Goal: Task Accomplishment & Management: Manage account settings

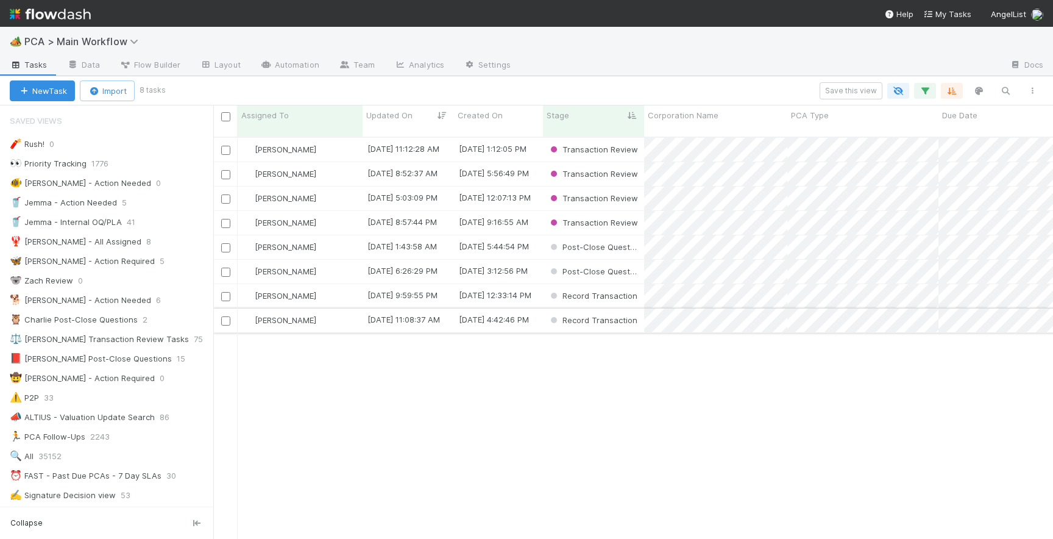
scroll to position [411, 840]
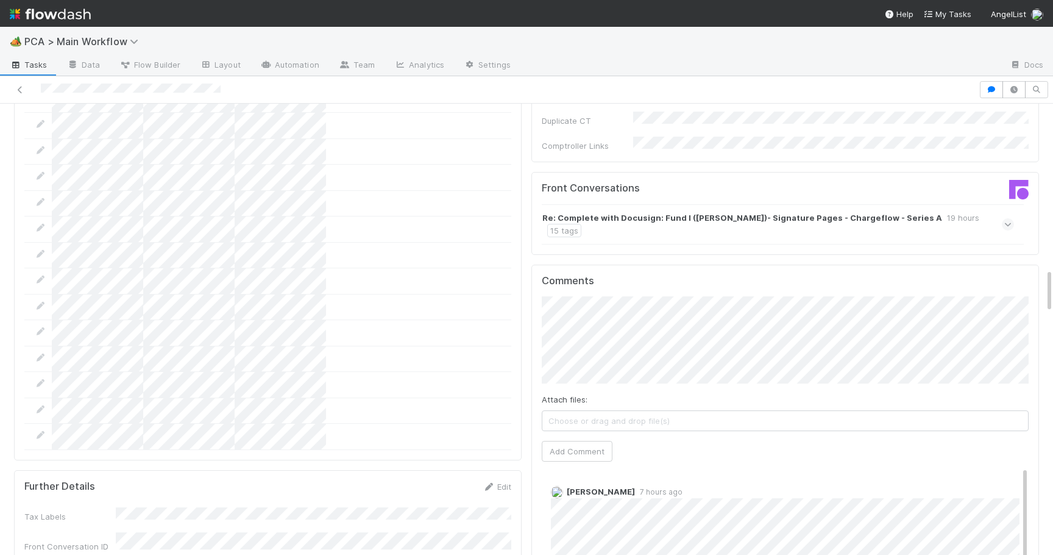
scroll to position [1645, 0]
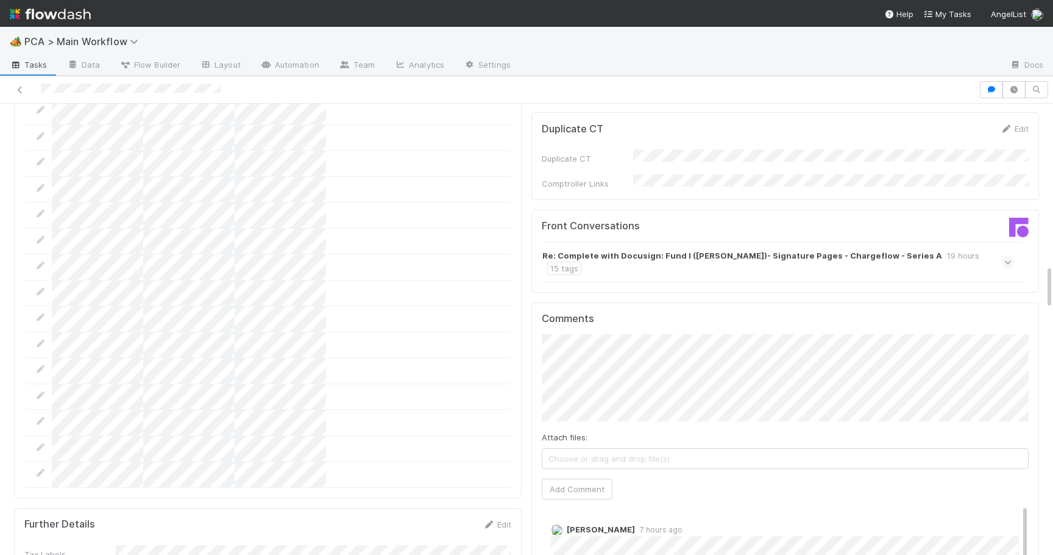
click at [1010, 256] on icon at bounding box center [1009, 262] width 8 height 12
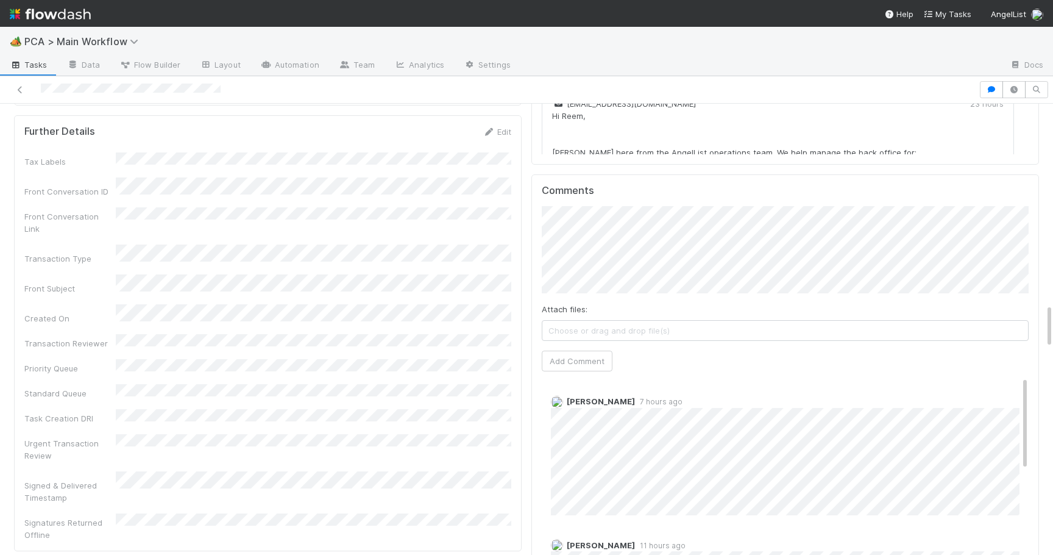
scroll to position [2047, 0]
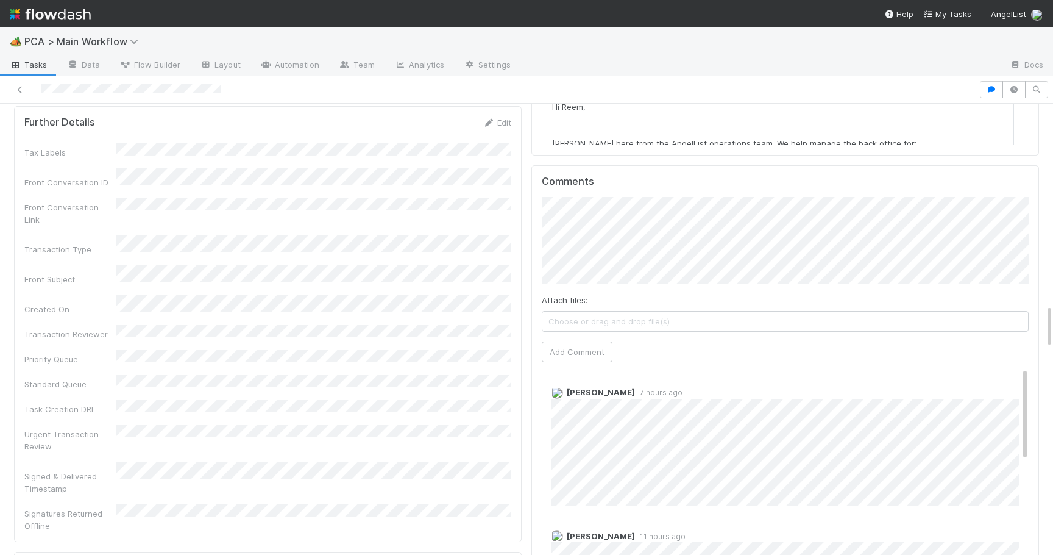
click at [535, 367] on div "Comments Attach files: Choose or drag and drop file(s) Add Comment Raven Jacint…" at bounding box center [786, 393] width 508 height 457
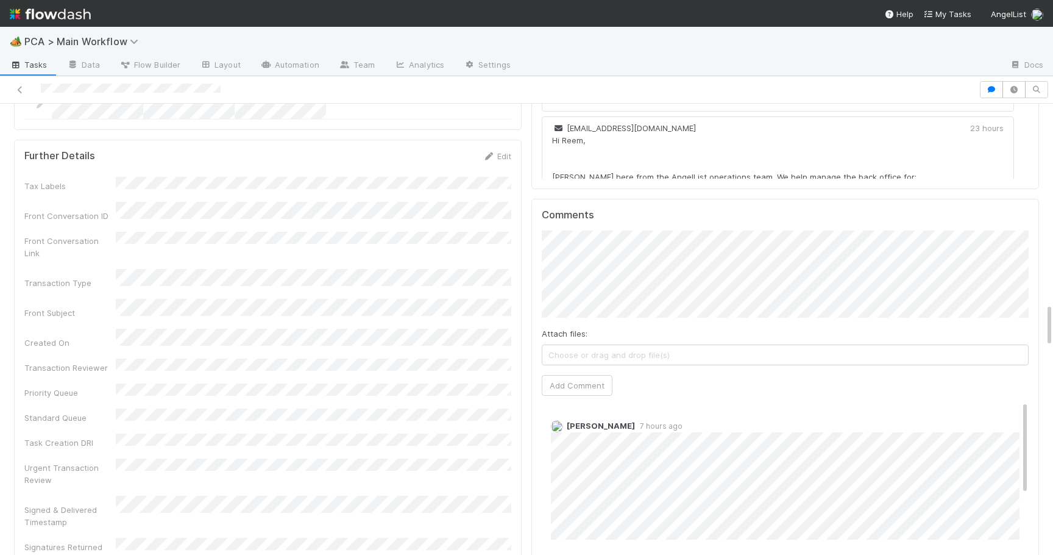
scroll to position [1998, 0]
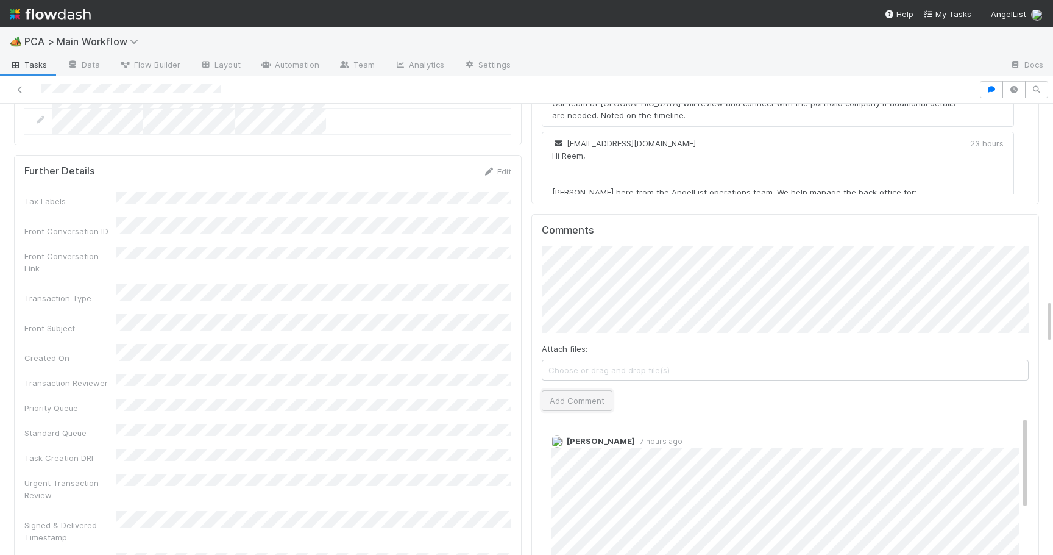
click at [571, 390] on button "Add Comment" at bounding box center [577, 400] width 71 height 21
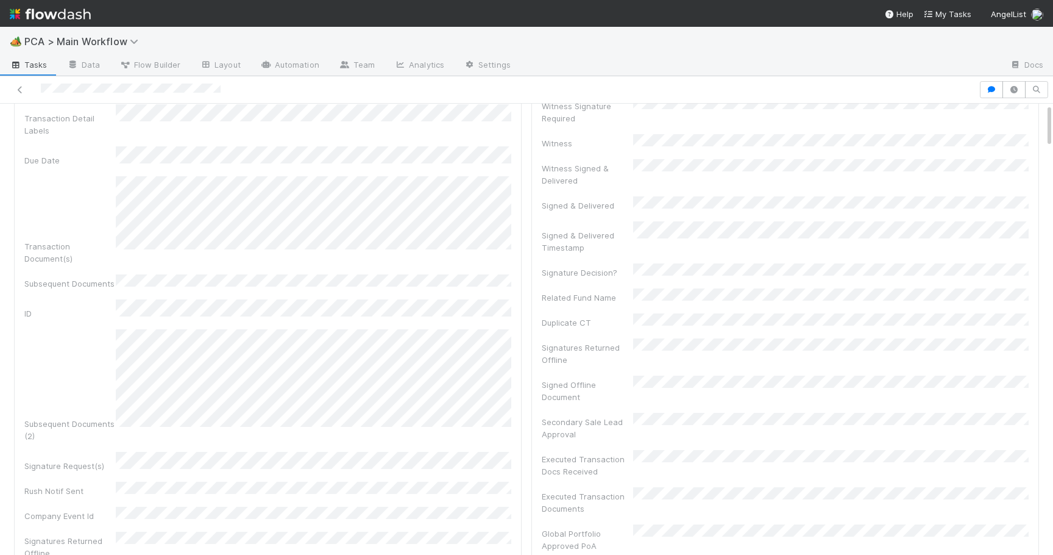
scroll to position [0, 0]
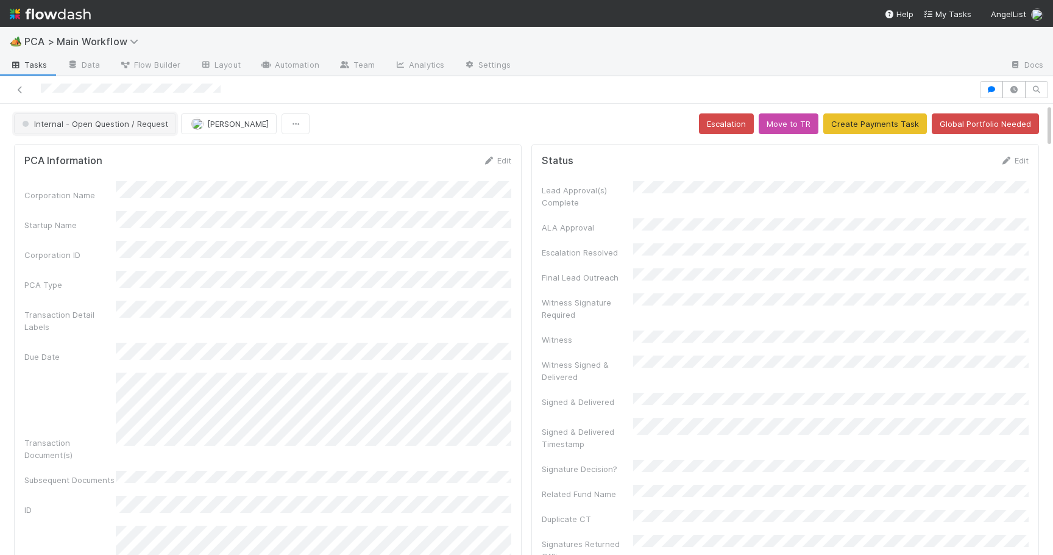
click at [114, 119] on span "Internal - Open Question / Request" at bounding box center [94, 124] width 149 height 10
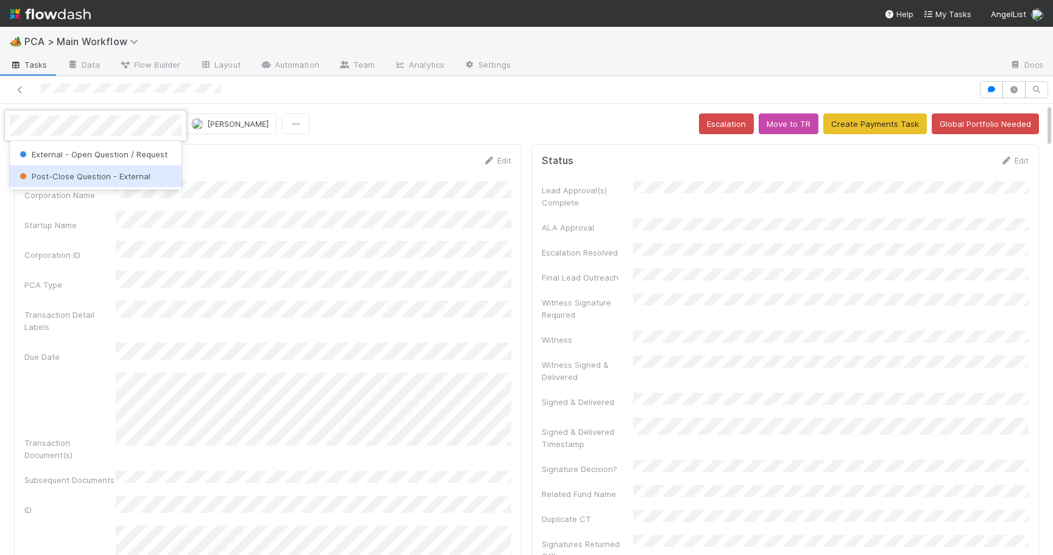
click at [118, 180] on span "Post-Close Question - External" at bounding box center [83, 176] width 133 height 10
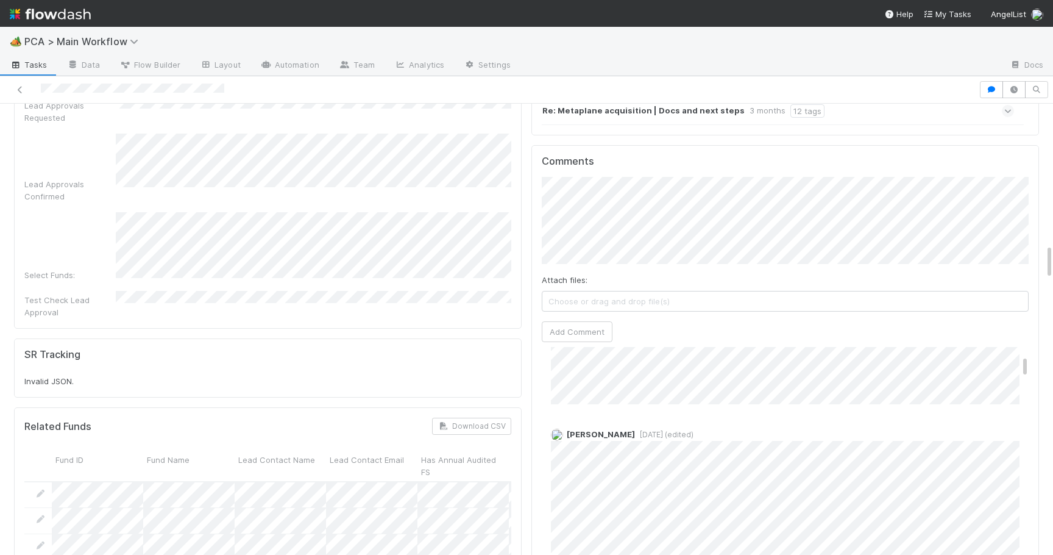
scroll to position [408, 0]
click at [667, 425] on span "3 weeks ago (edited)" at bounding box center [664, 429] width 59 height 9
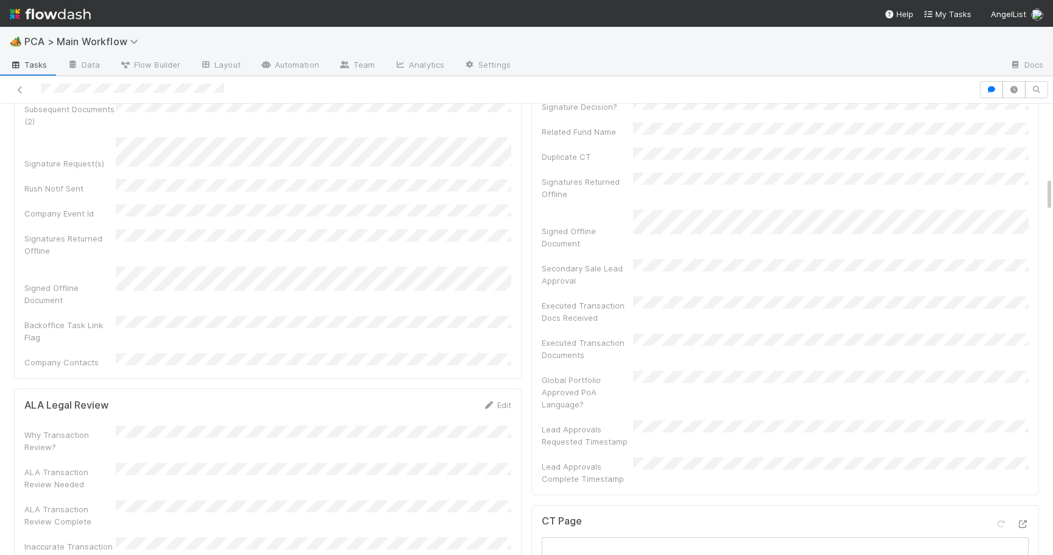
scroll to position [144, 0]
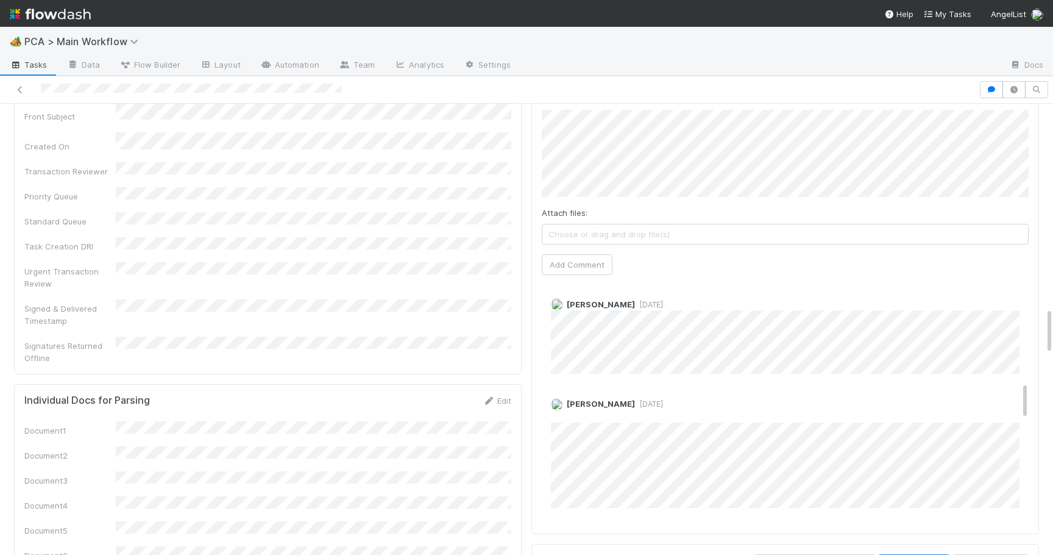
scroll to position [2247, 0]
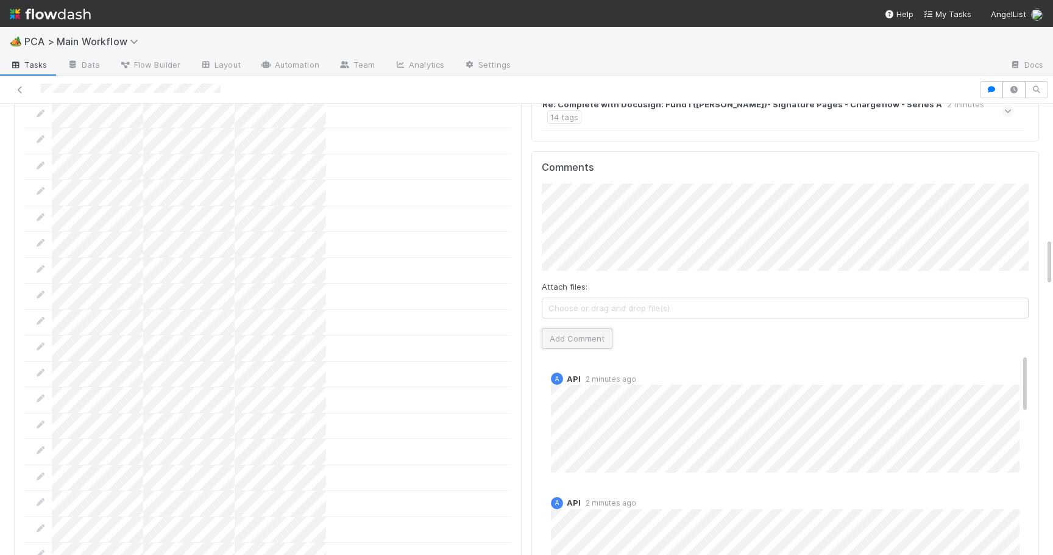
click at [594, 328] on button "Add Comment" at bounding box center [577, 338] width 71 height 21
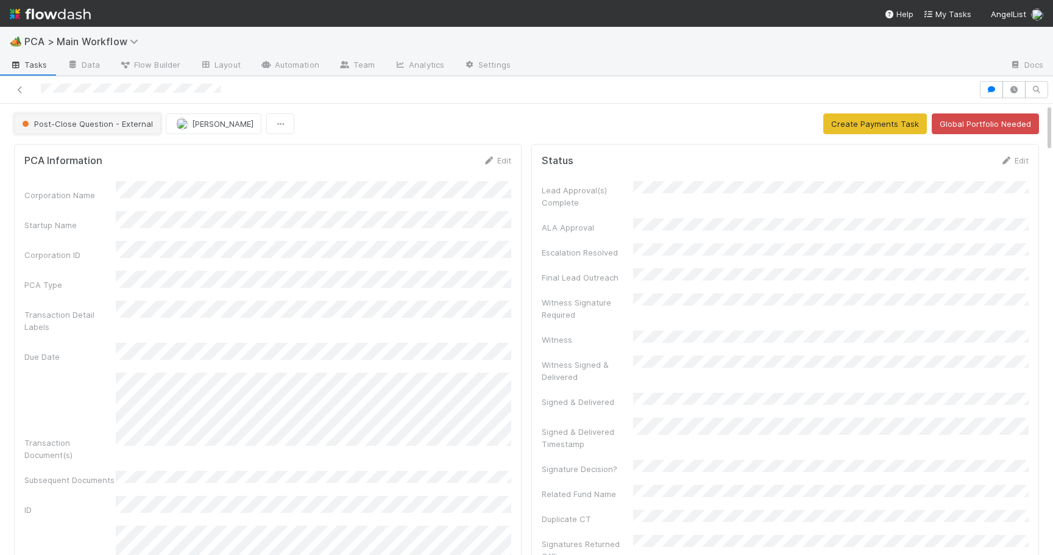
click at [93, 130] on button "Post-Close Question - External" at bounding box center [87, 123] width 147 height 21
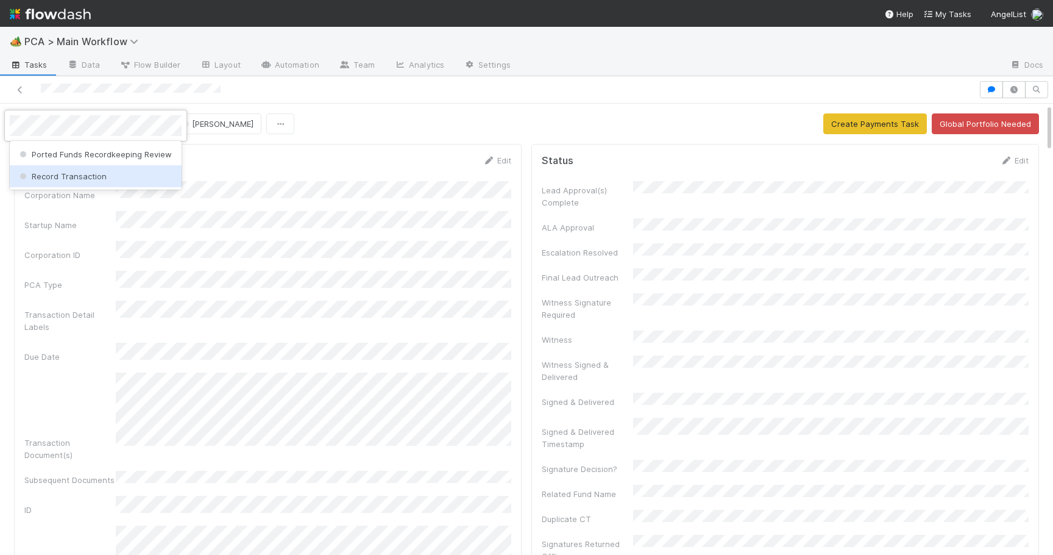
click at [96, 171] on span "Record Transaction" at bounding box center [62, 176] width 90 height 10
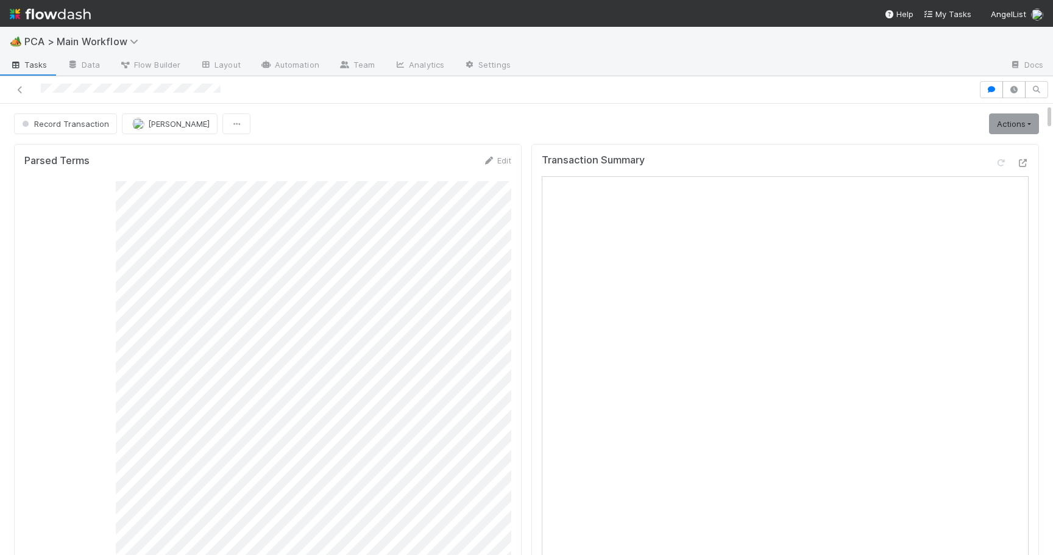
scroll to position [60, 0]
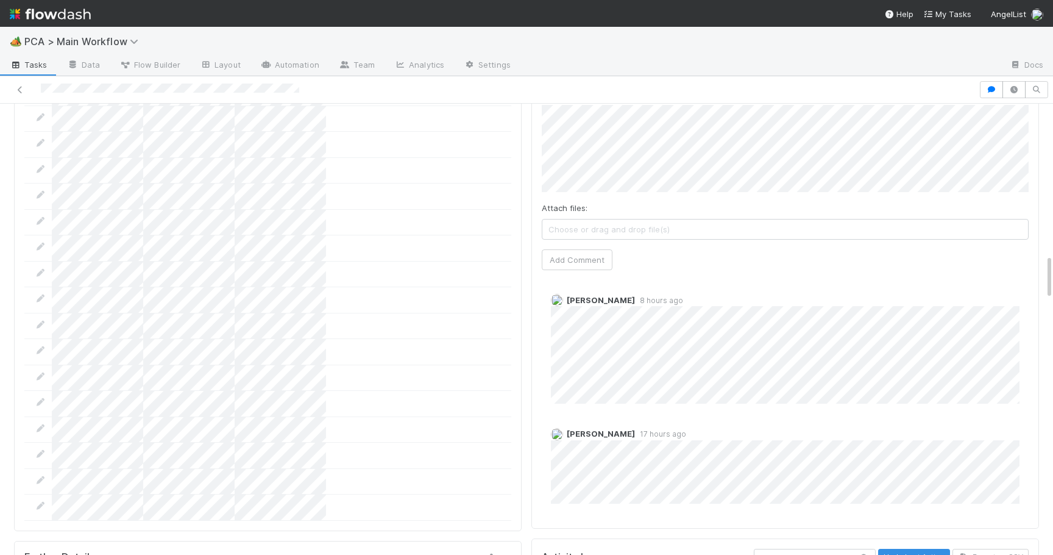
scroll to position [1502, 0]
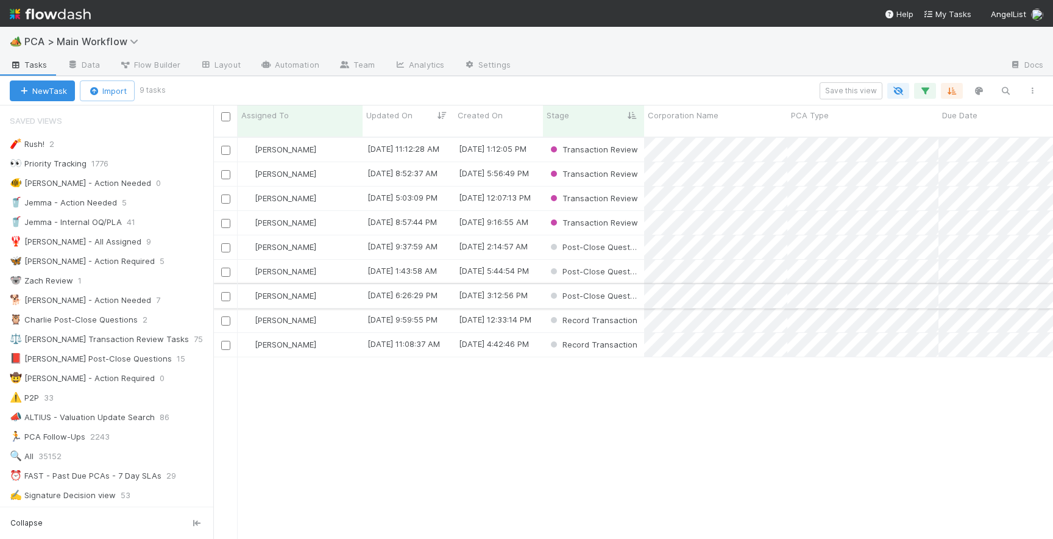
scroll to position [411, 840]
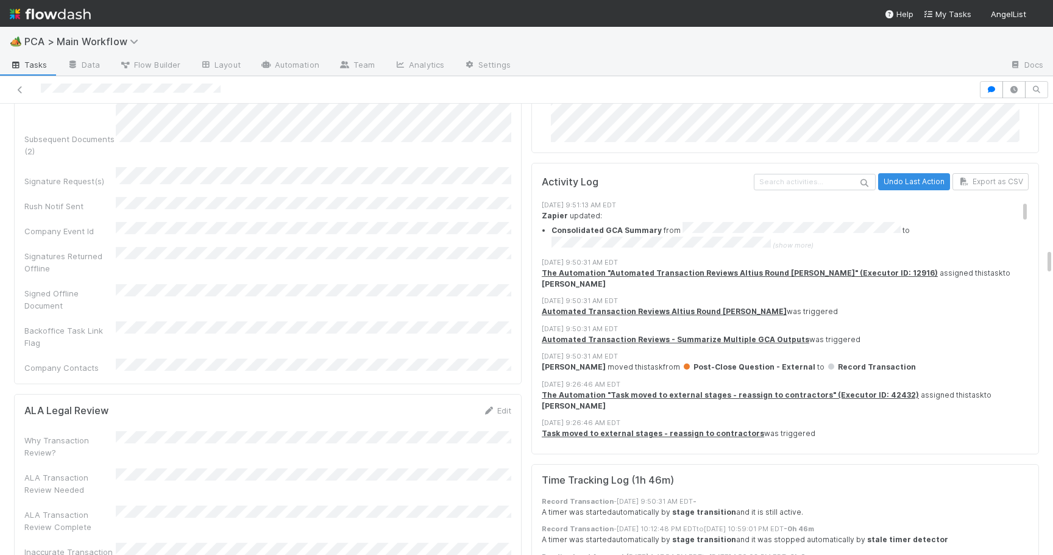
scroll to position [2430, 0]
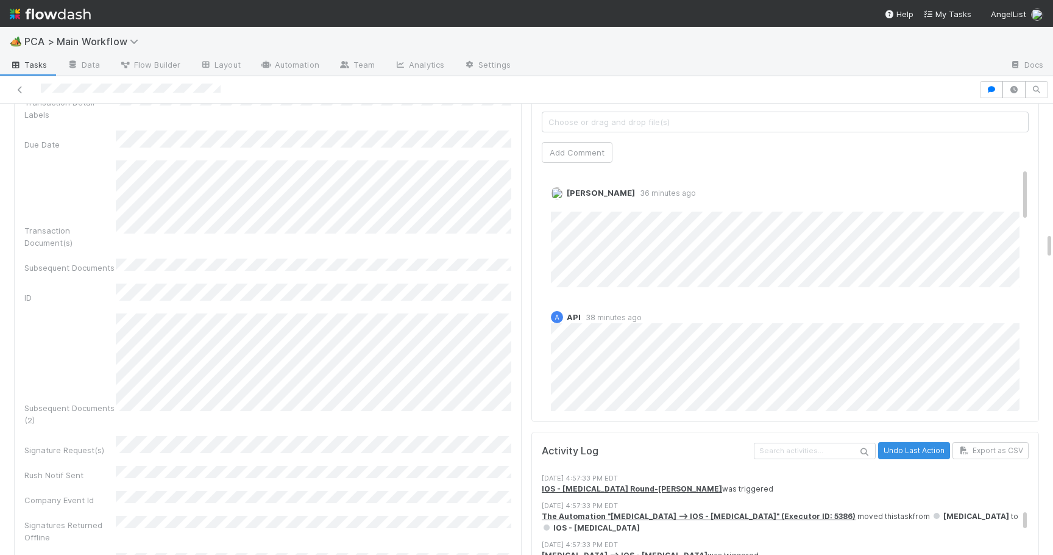
scroll to position [2165, 0]
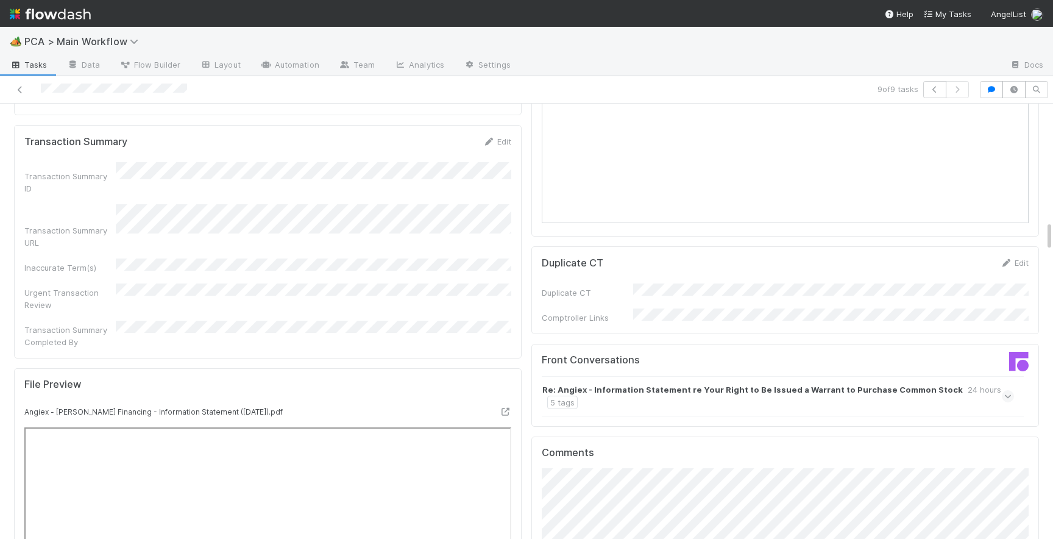
scroll to position [1733, 0]
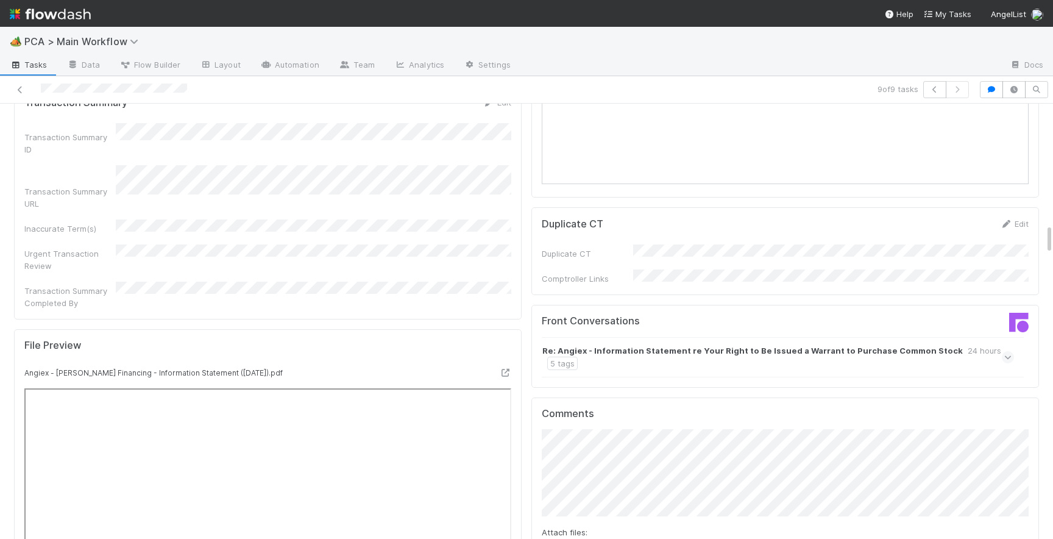
click at [1010, 351] on icon at bounding box center [1009, 357] width 8 height 12
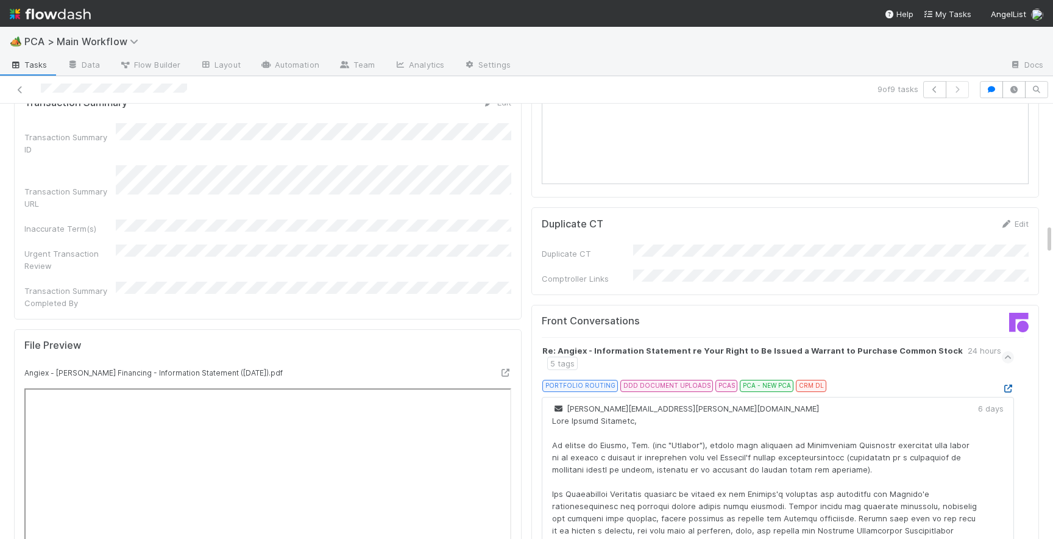
click at [1008, 385] on icon at bounding box center [1008, 389] width 12 height 8
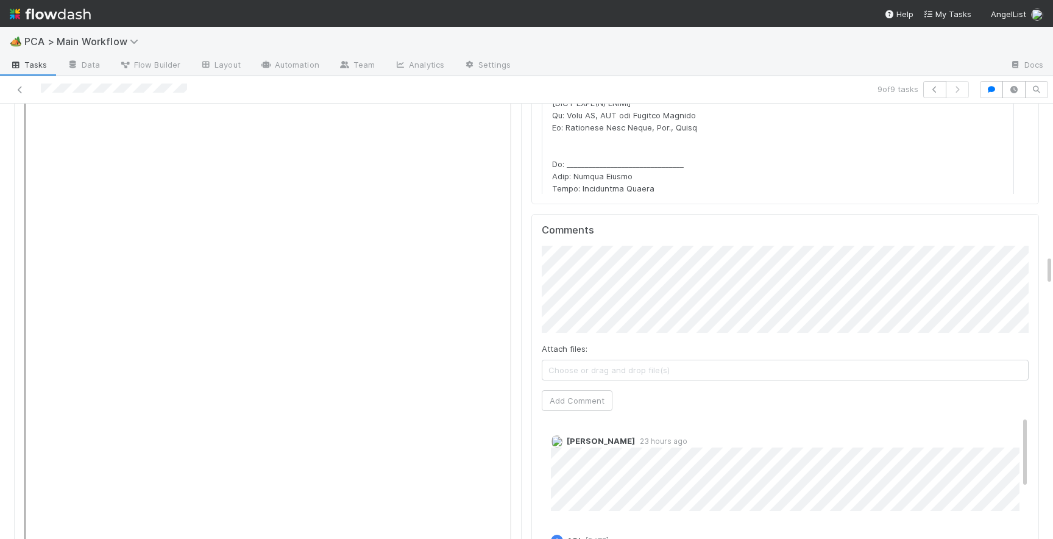
scroll to position [2180, 0]
click at [589, 391] on button "Add Comment" at bounding box center [577, 401] width 71 height 21
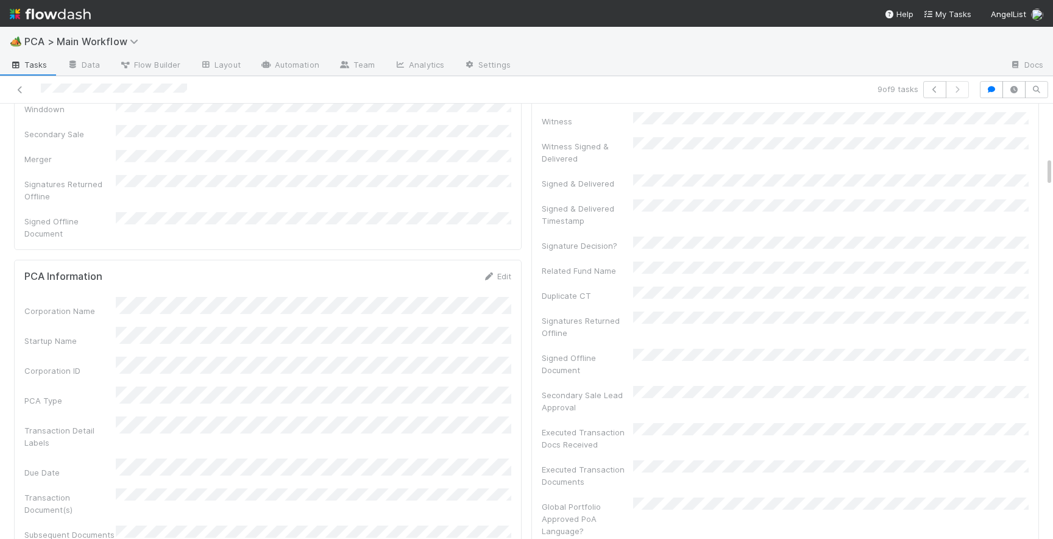
scroll to position [0, 0]
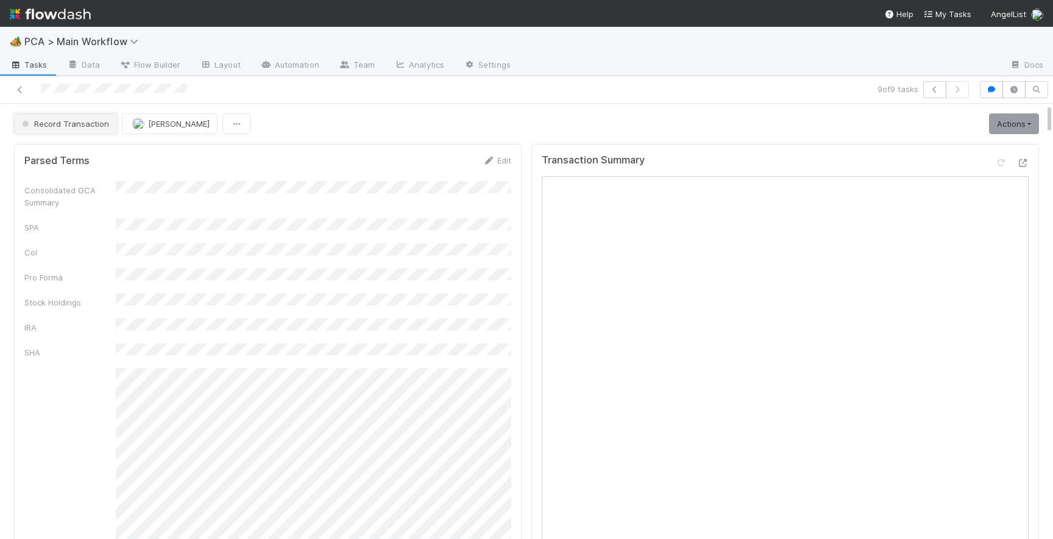
click at [62, 132] on button "Record Transaction" at bounding box center [65, 123] width 103 height 21
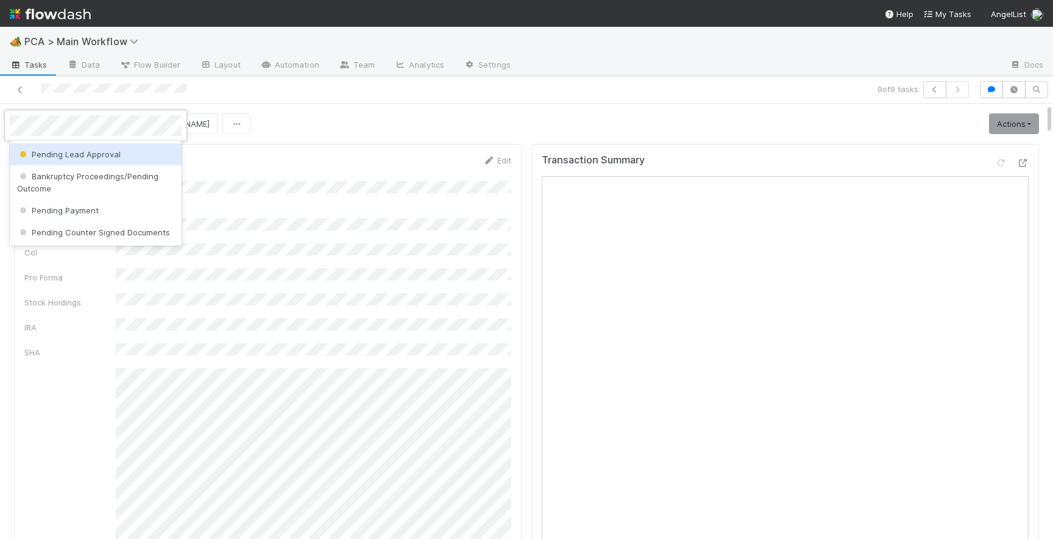
click at [69, 148] on div "Pending Lead Approval" at bounding box center [96, 154] width 172 height 22
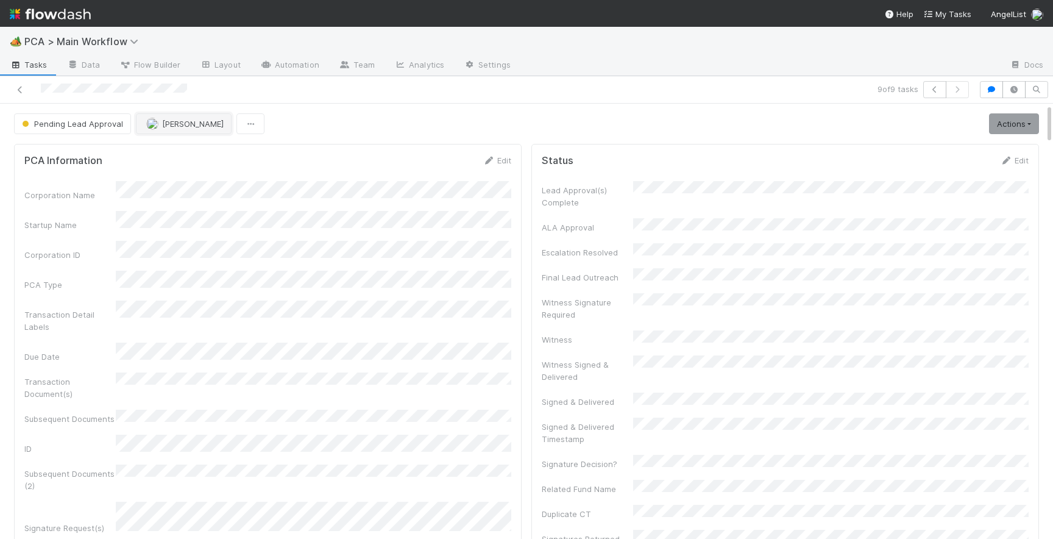
click at [171, 123] on span "[PERSON_NAME]" at bounding box center [193, 124] width 62 height 10
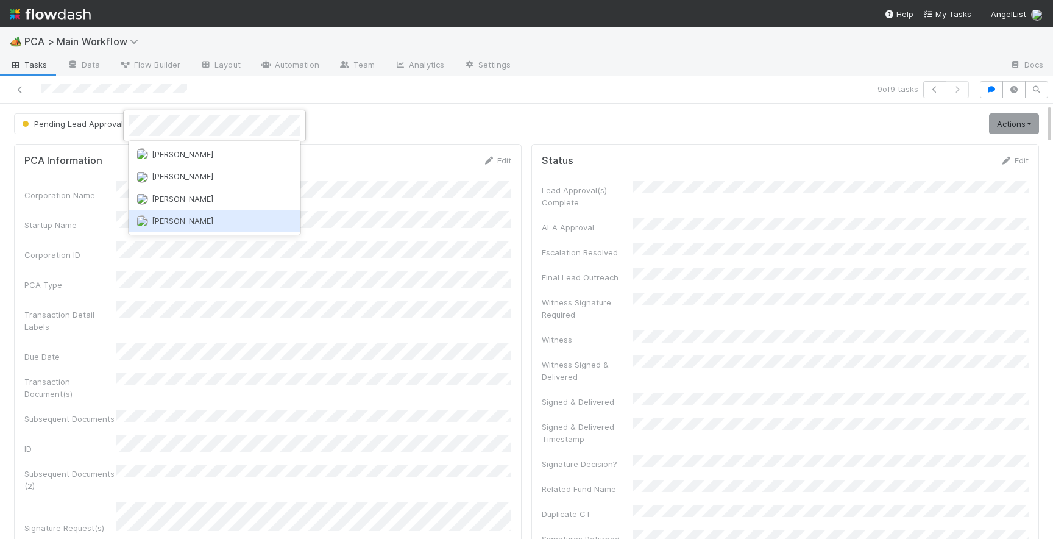
click at [202, 216] on span "[PERSON_NAME]" at bounding box center [183, 221] width 62 height 10
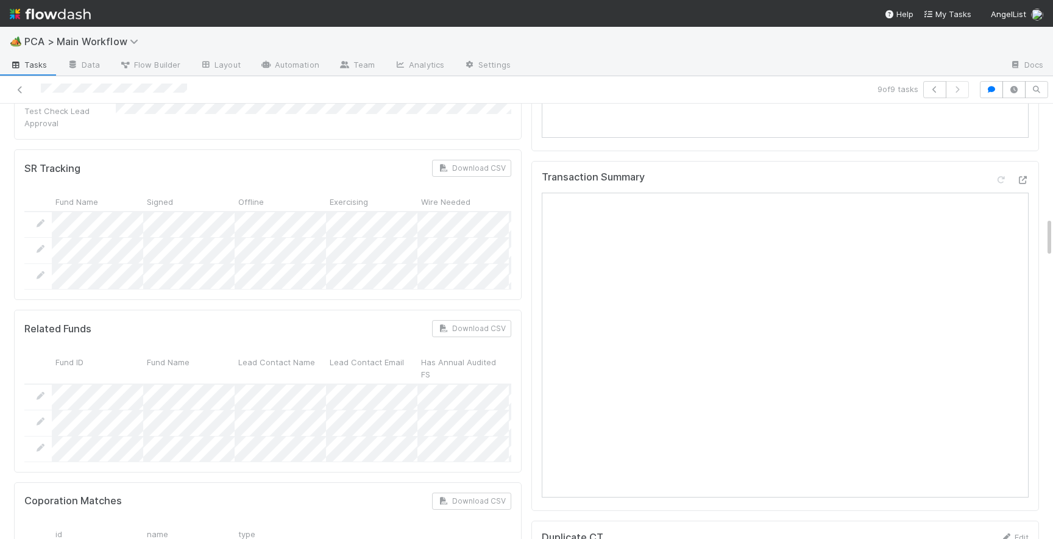
scroll to position [1236, 0]
click at [19, 90] on icon at bounding box center [20, 90] width 12 height 8
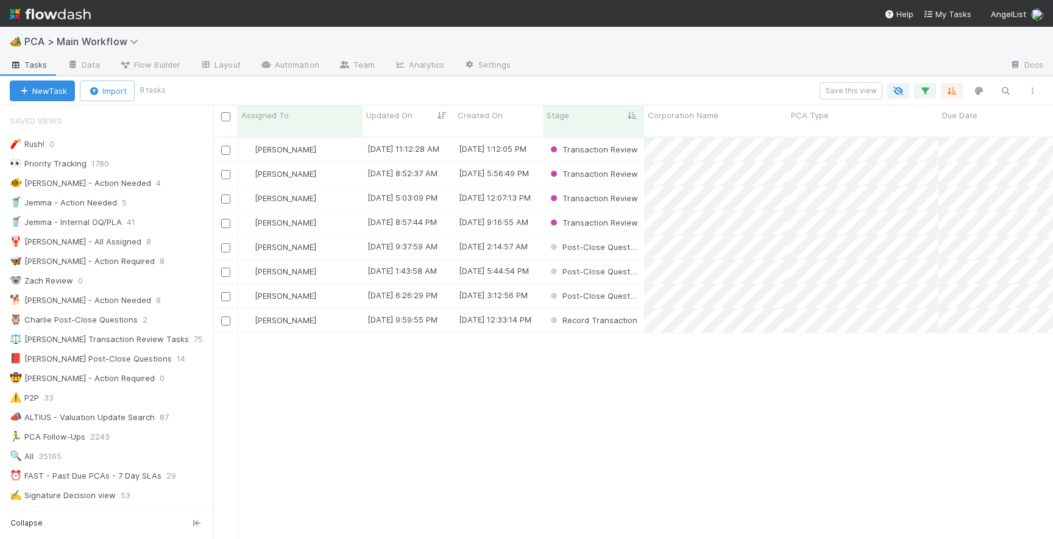
scroll to position [411, 840]
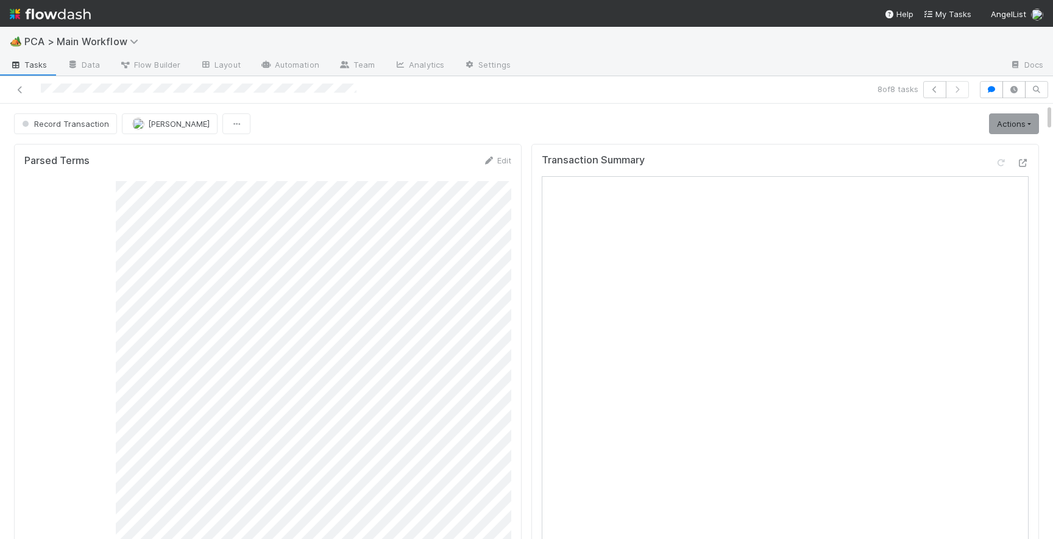
click at [1030, 166] on div "Transaction Summary" at bounding box center [786, 410] width 508 height 533
click at [1024, 164] on icon at bounding box center [1023, 163] width 12 height 8
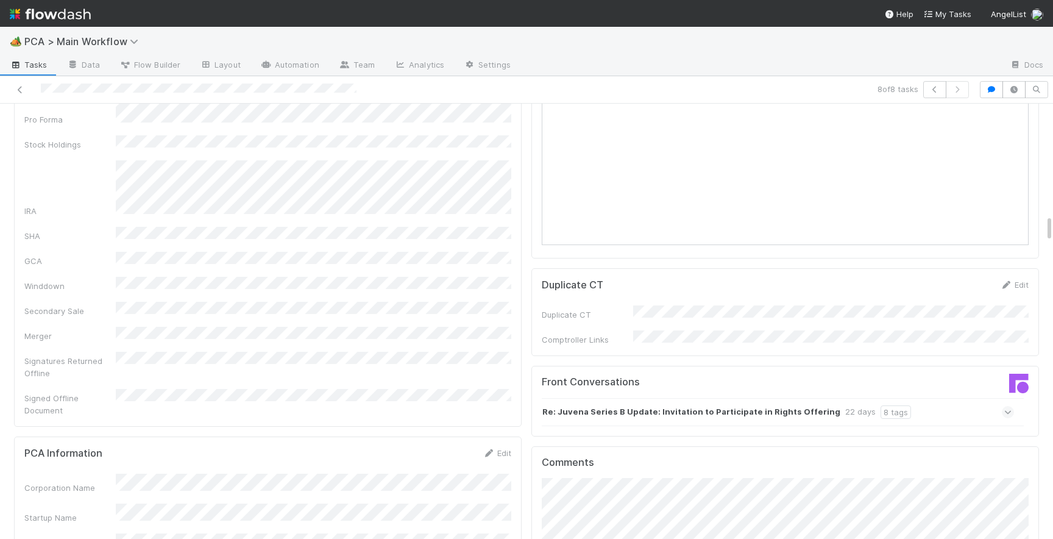
scroll to position [1965, 0]
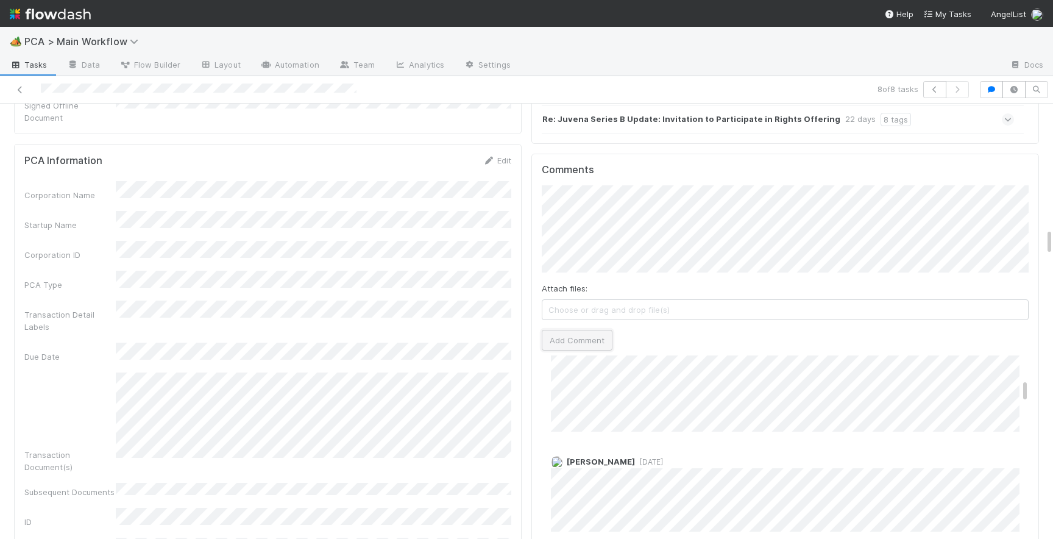
click at [590, 330] on button "Add Comment" at bounding box center [577, 340] width 71 height 21
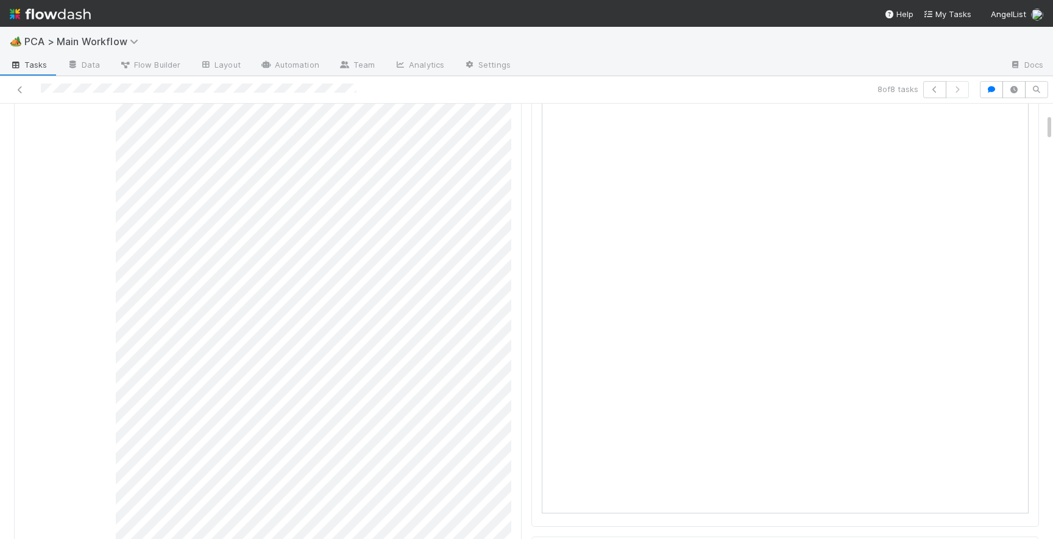
scroll to position [0, 0]
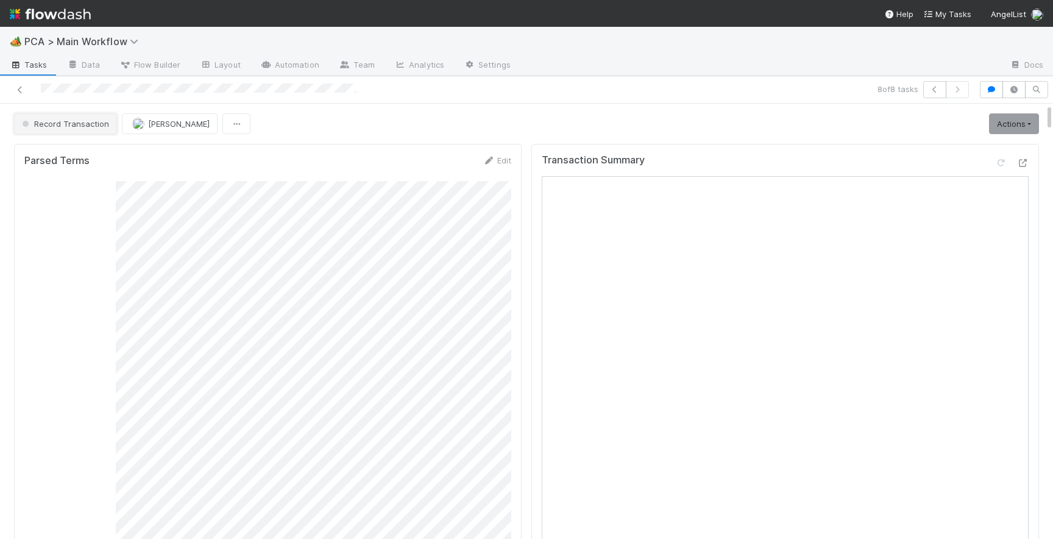
click at [91, 119] on span "Record Transaction" at bounding box center [65, 124] width 90 height 10
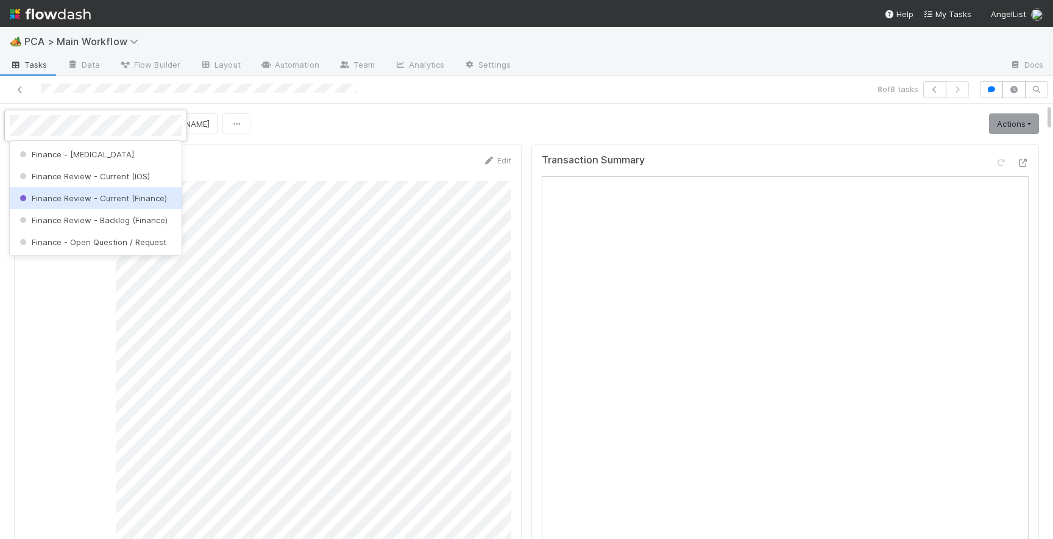
click at [97, 196] on span "Finance Review - Current (Finance)" at bounding box center [92, 198] width 150 height 10
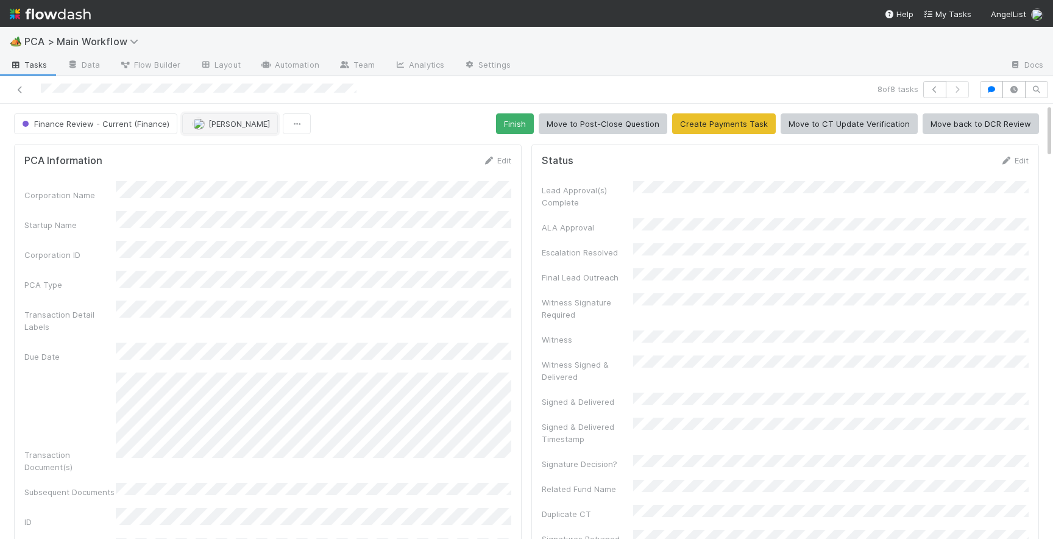
click at [212, 130] on button "[PERSON_NAME]" at bounding box center [230, 123] width 96 height 21
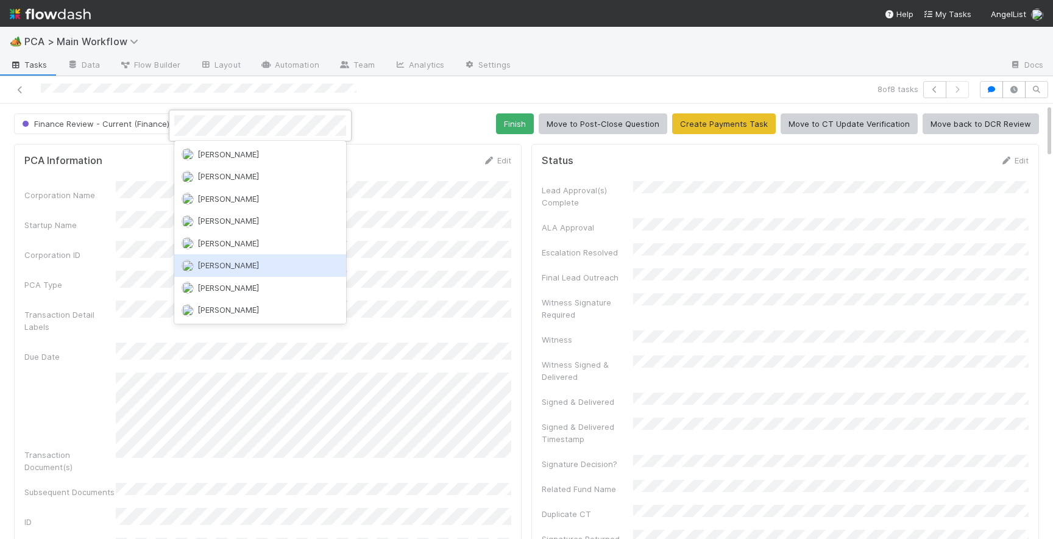
click at [254, 257] on div "[PERSON_NAME]" at bounding box center [260, 265] width 172 height 22
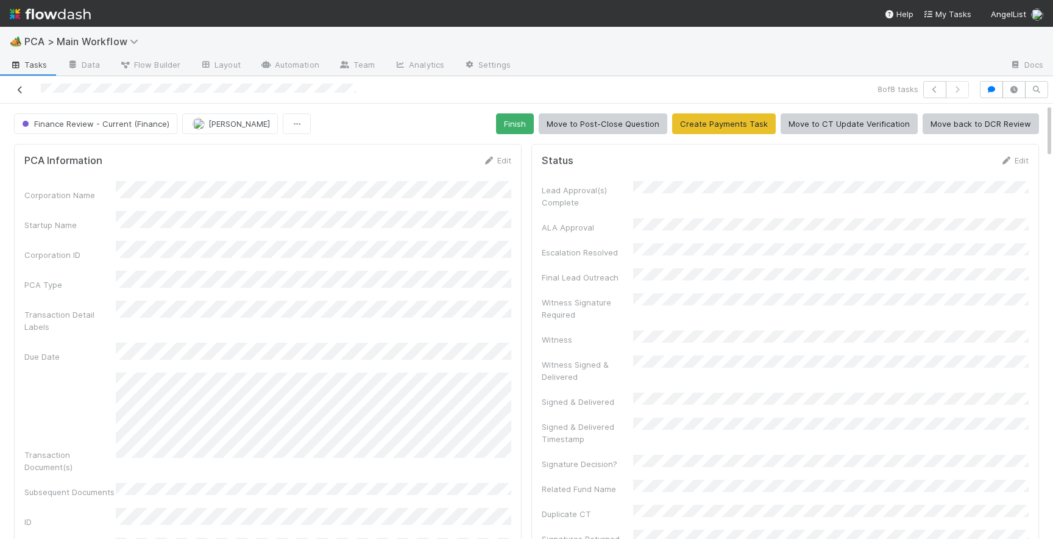
click at [20, 92] on icon at bounding box center [20, 90] width 12 height 8
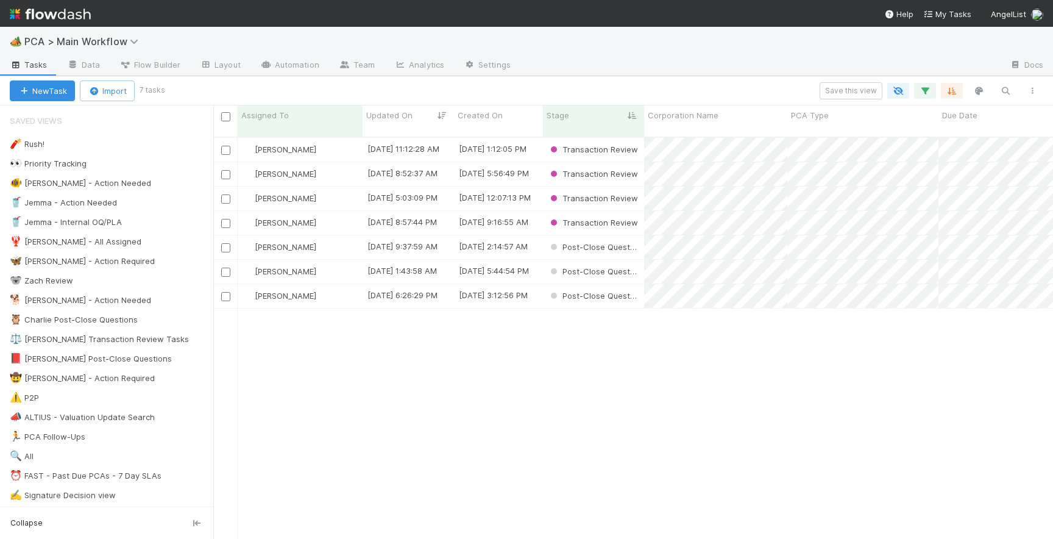
scroll to position [411, 840]
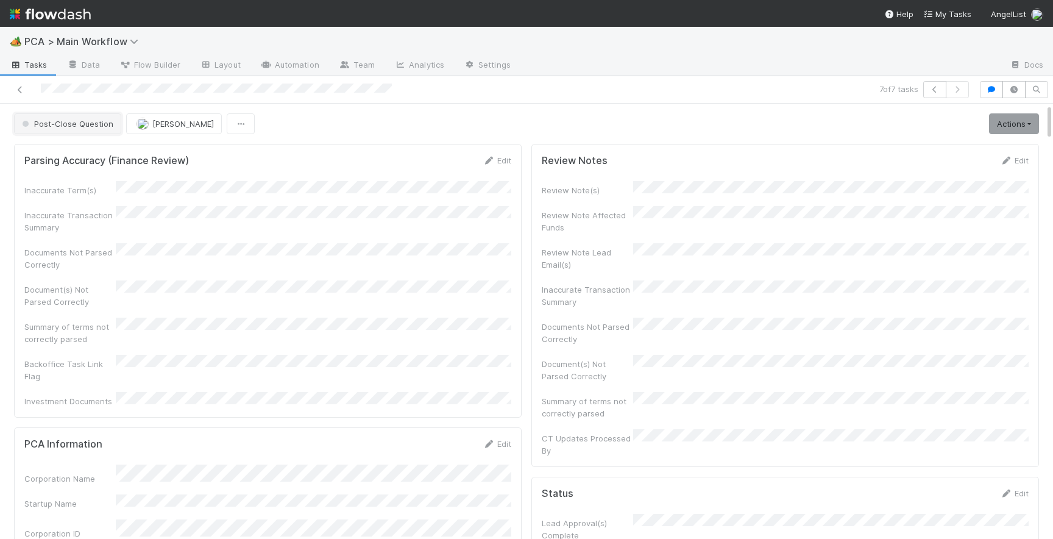
click at [82, 126] on span "Post-Close Question" at bounding box center [67, 124] width 94 height 10
click at [69, 173] on span "Record Transaction" at bounding box center [62, 176] width 90 height 10
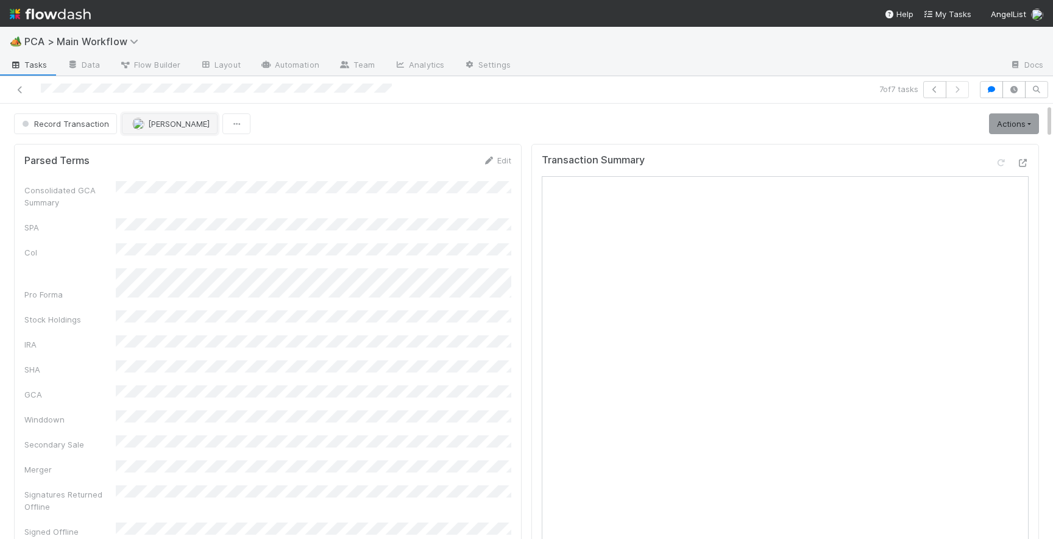
click at [169, 129] on button "[PERSON_NAME]" at bounding box center [170, 123] width 96 height 21
click at [180, 155] on span "[PERSON_NAME]" at bounding box center [169, 154] width 62 height 10
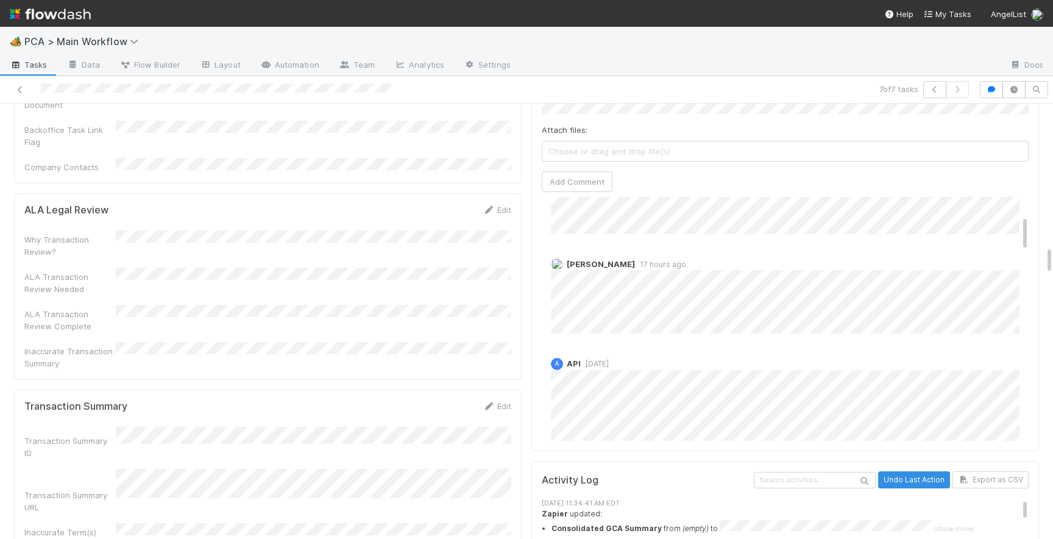
scroll to position [121, 0]
click at [609, 362] on span "1 year ago" at bounding box center [595, 366] width 28 height 9
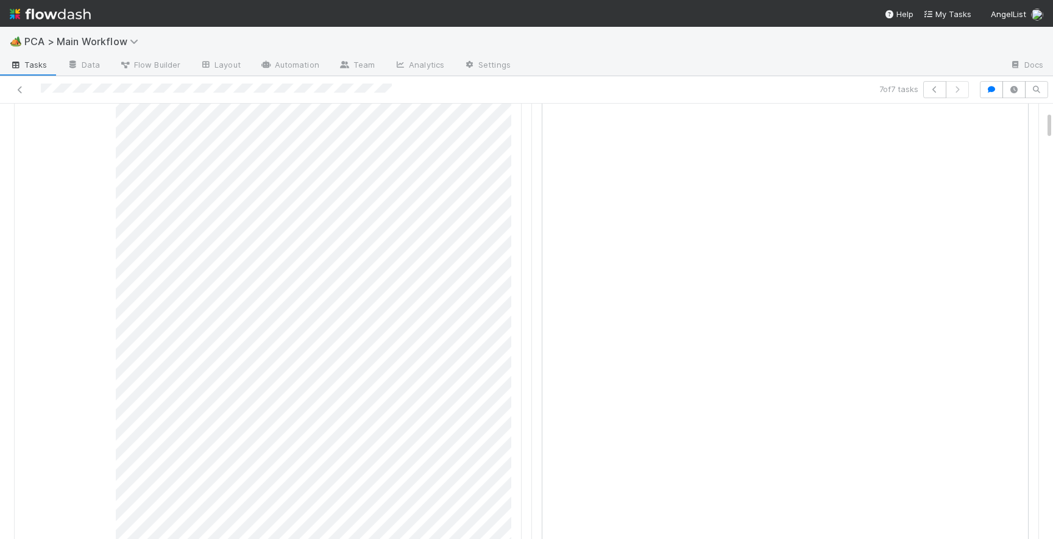
scroll to position [0, 0]
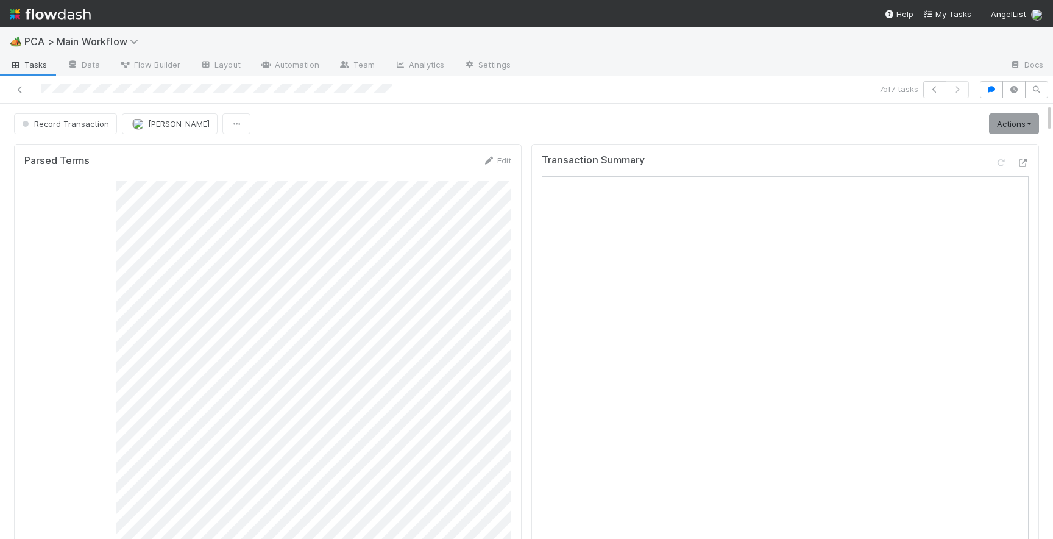
click at [1029, 164] on div "Transaction Summary Open in New Tab" at bounding box center [786, 410] width 508 height 533
click at [1018, 161] on icon at bounding box center [1023, 163] width 12 height 8
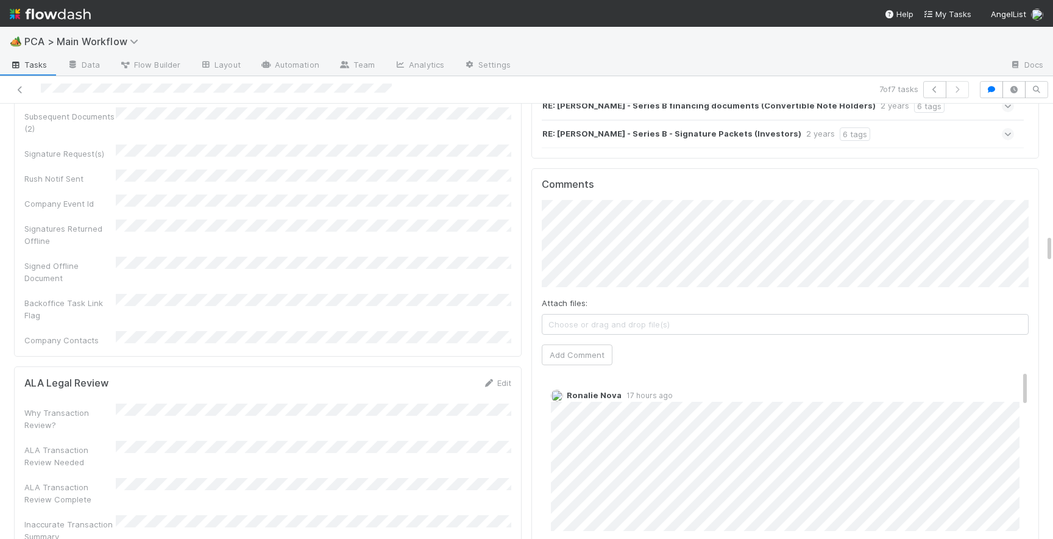
scroll to position [1976, 0]
click at [594, 347] on button "Add Comment" at bounding box center [577, 357] width 71 height 21
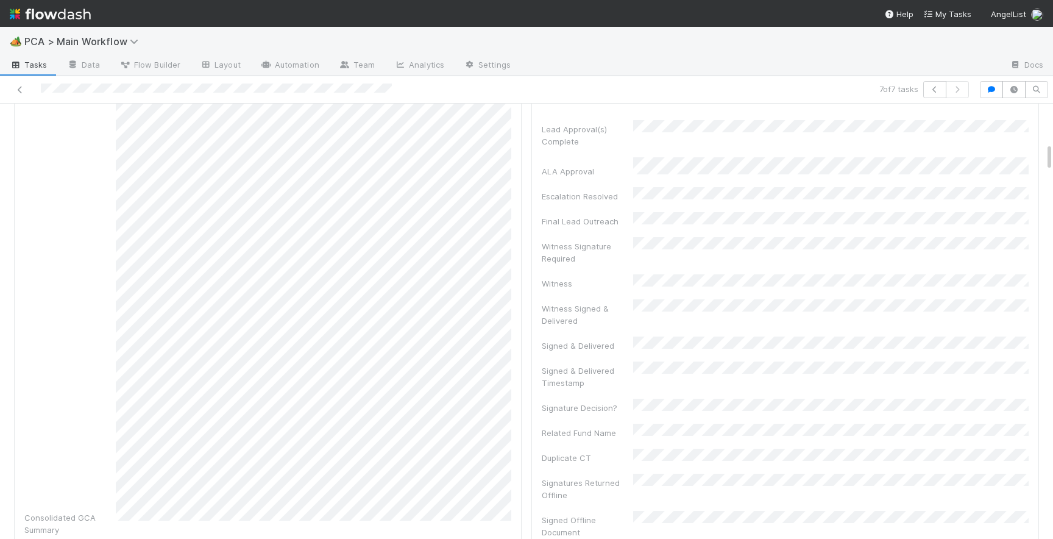
scroll to position [0, 0]
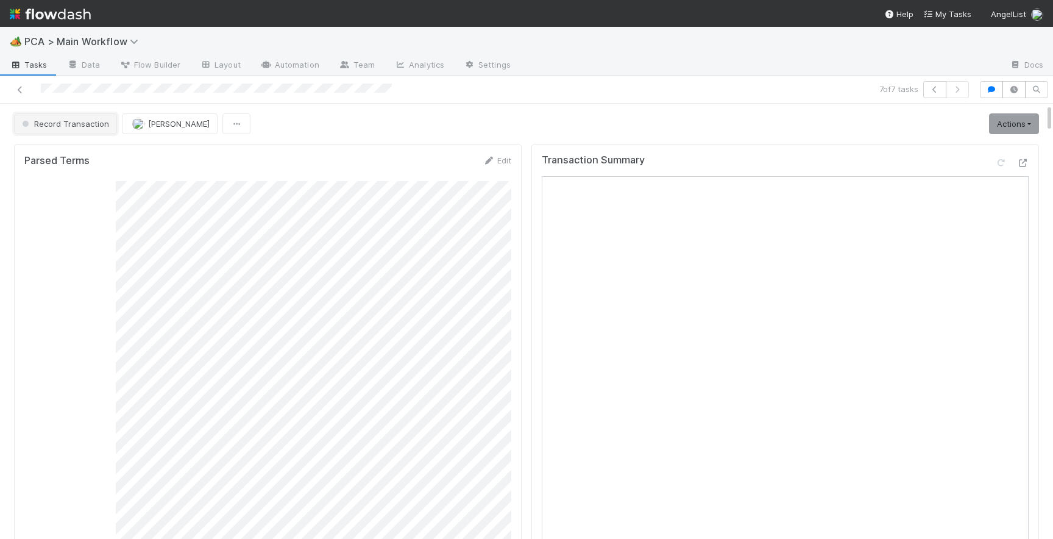
click at [61, 117] on button "Record Transaction" at bounding box center [65, 123] width 103 height 21
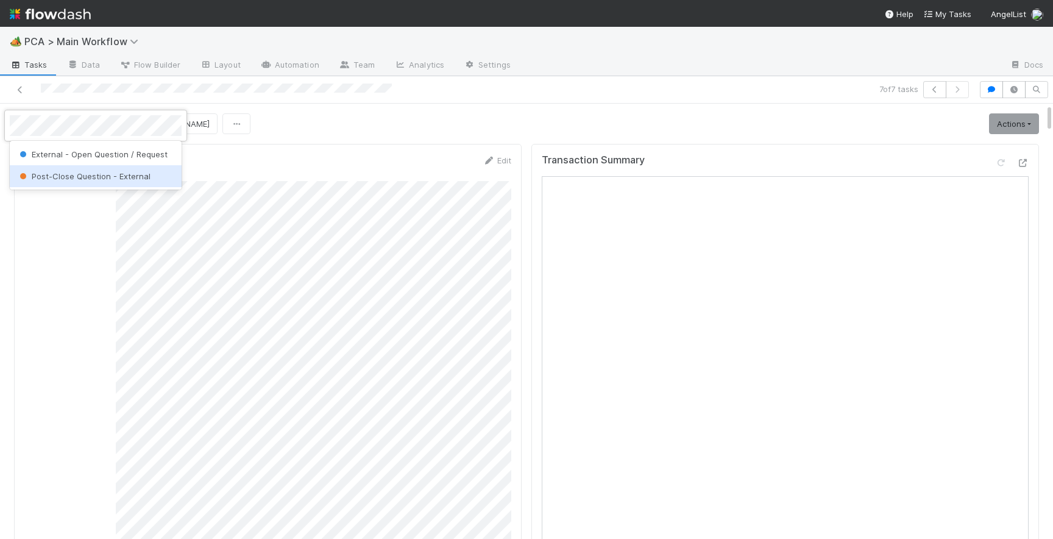
click at [84, 175] on span "Post-Close Question - External" at bounding box center [83, 176] width 133 height 10
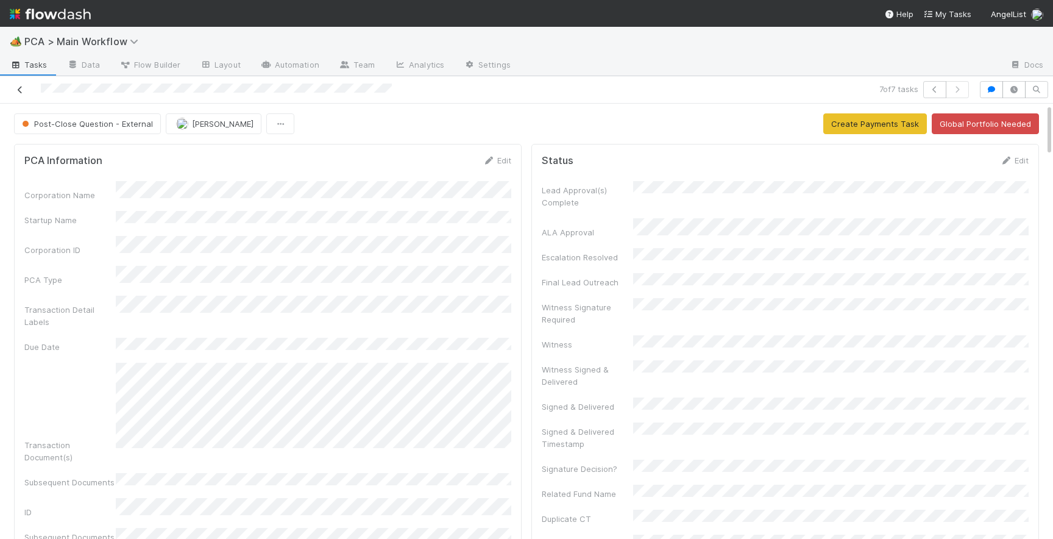
click at [20, 86] on icon at bounding box center [20, 90] width 12 height 8
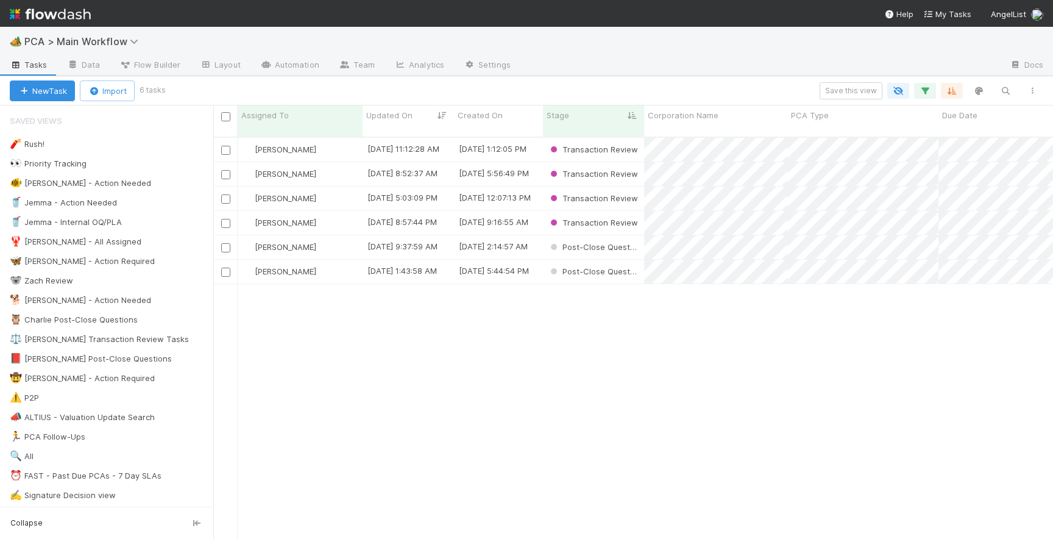
scroll to position [411, 840]
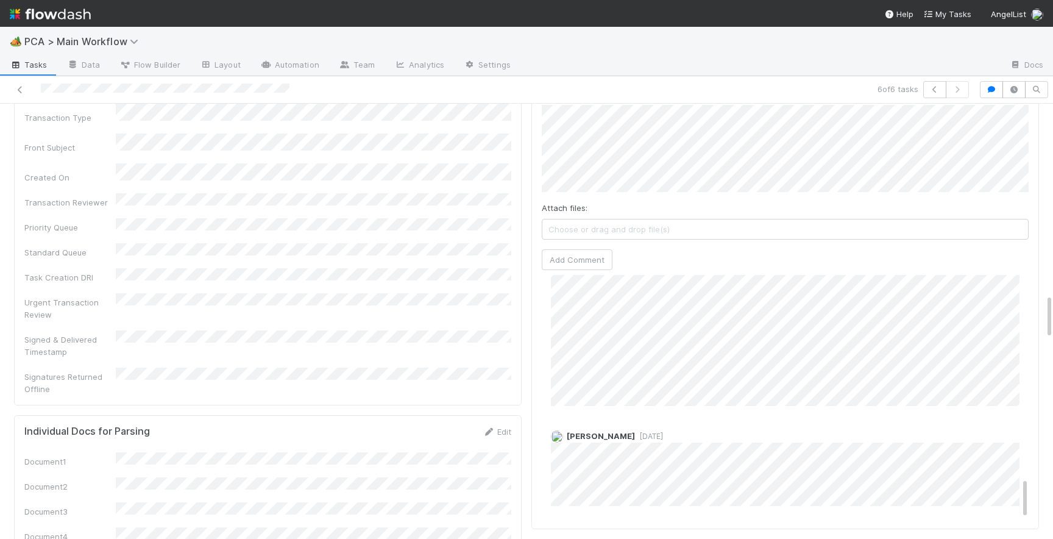
scroll to position [1835, 0]
click at [20, 90] on icon at bounding box center [20, 90] width 12 height 8
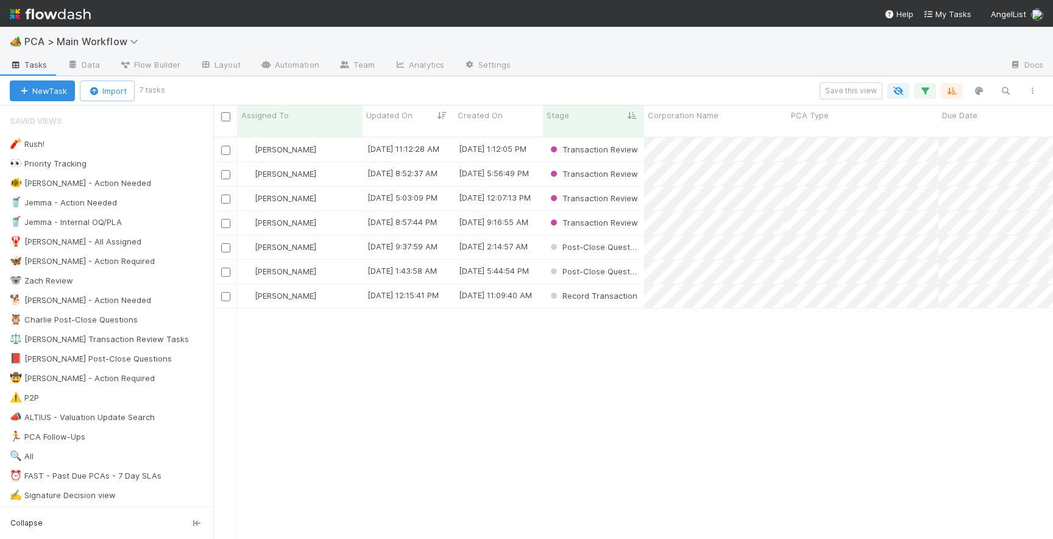
scroll to position [411, 840]
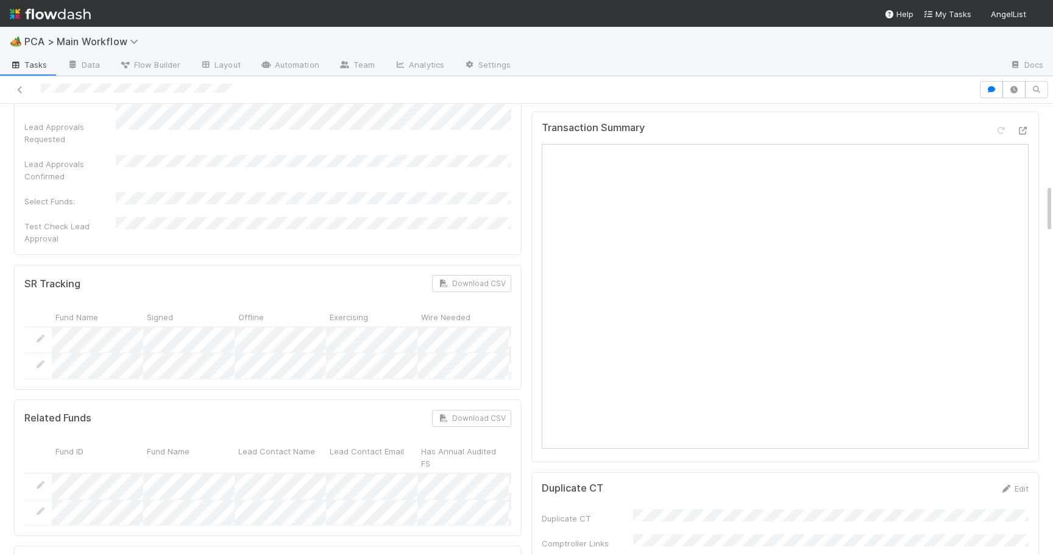
scroll to position [742, 0]
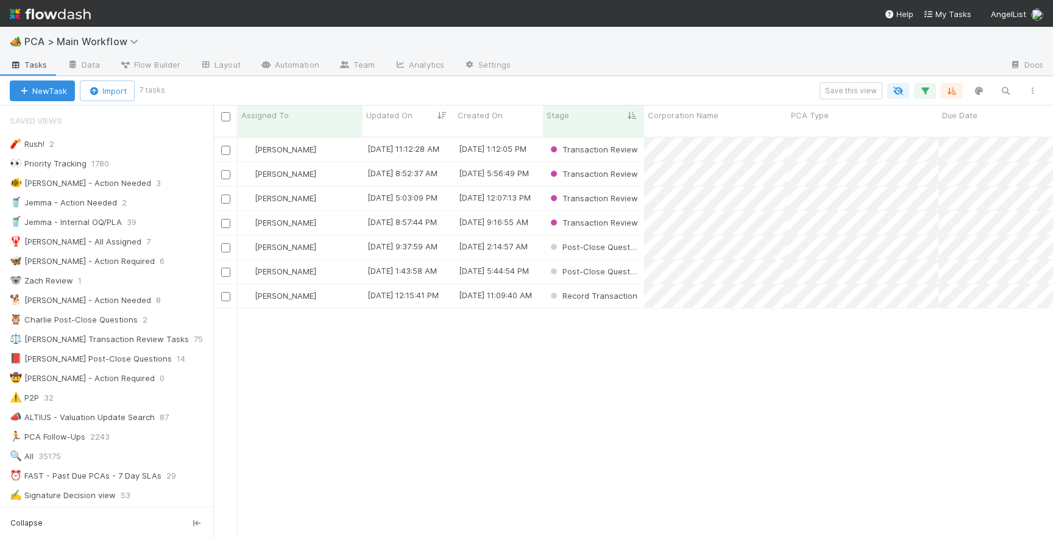
scroll to position [411, 840]
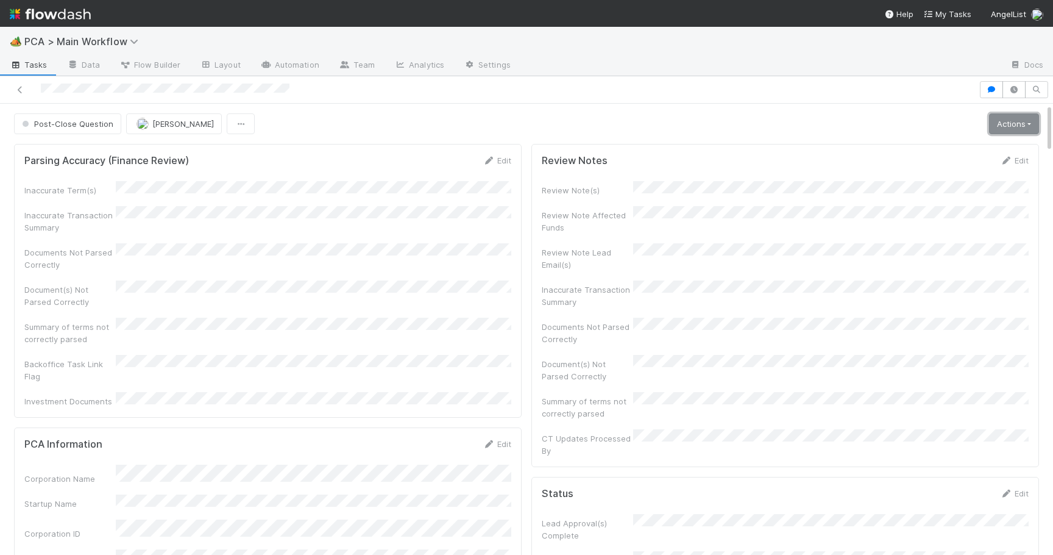
click at [1016, 118] on link "Actions" at bounding box center [1014, 123] width 50 height 21
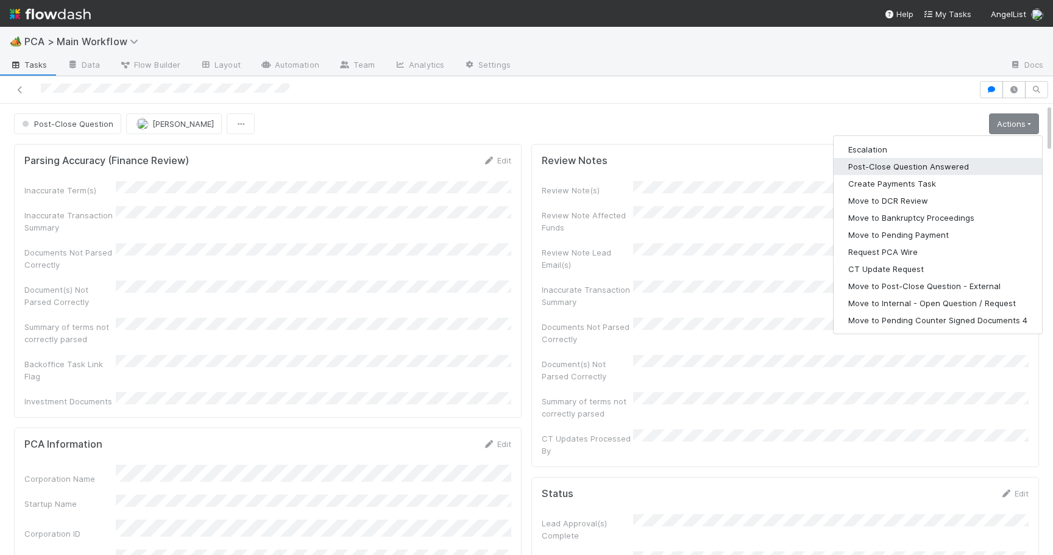
click at [944, 163] on button "Post-Close Question Answered" at bounding box center [938, 166] width 208 height 17
